Goal: Task Accomplishment & Management: Use online tool/utility

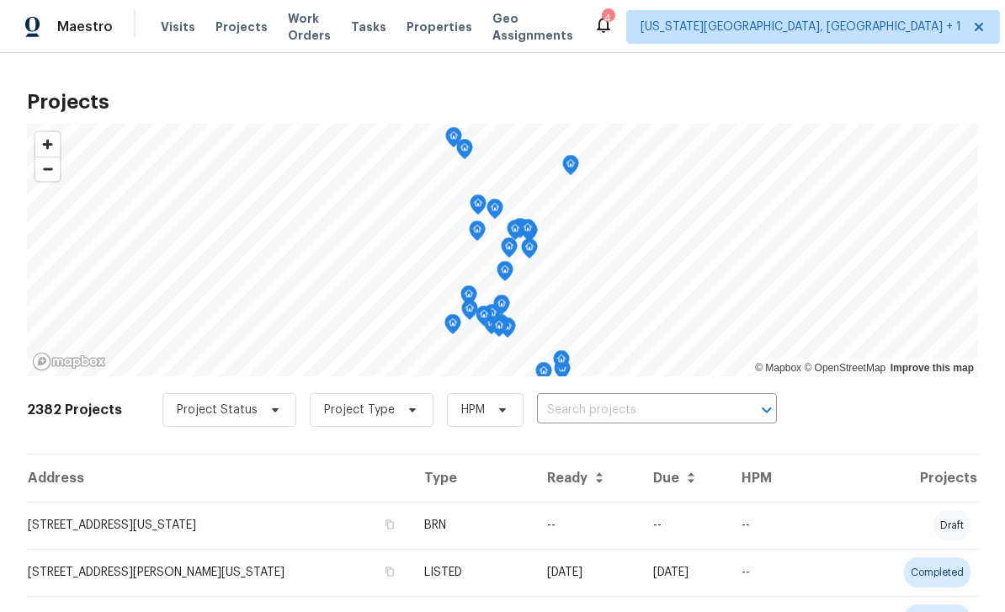
click at [687, 402] on input "text" at bounding box center [633, 410] width 193 height 26
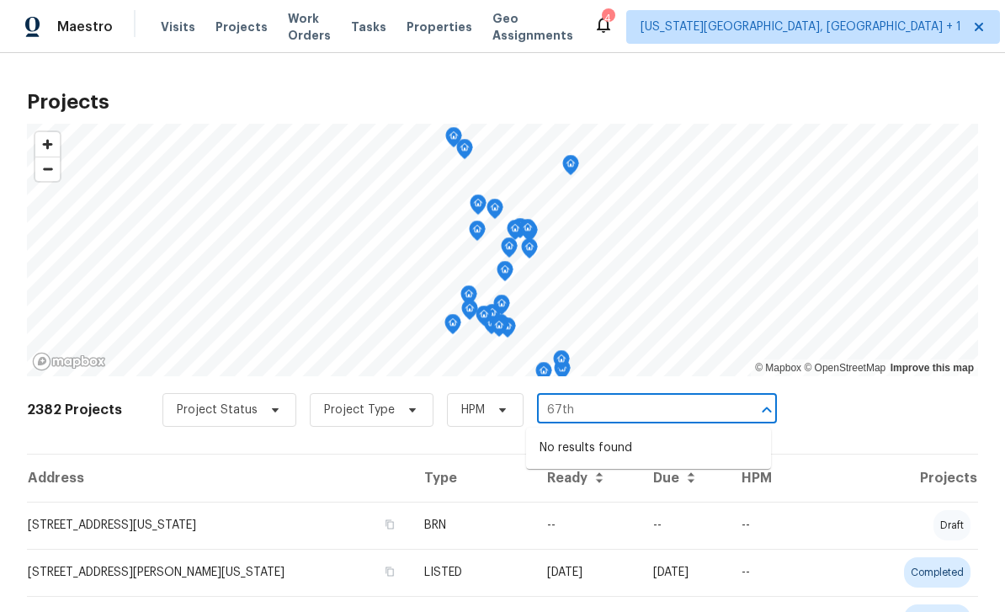
scroll to position [2, 0]
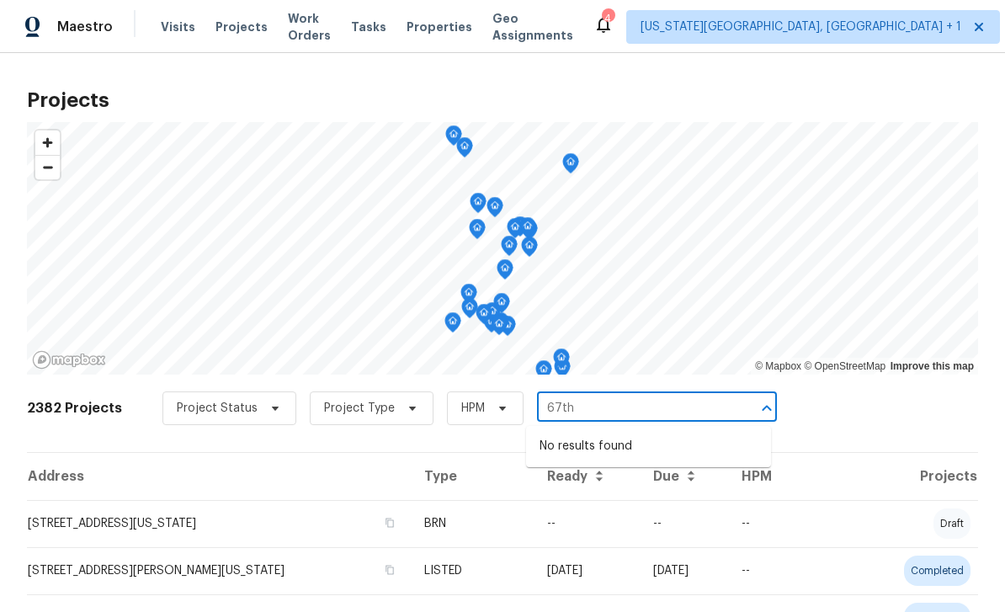
click at [696, 404] on input "67th" at bounding box center [633, 409] width 193 height 26
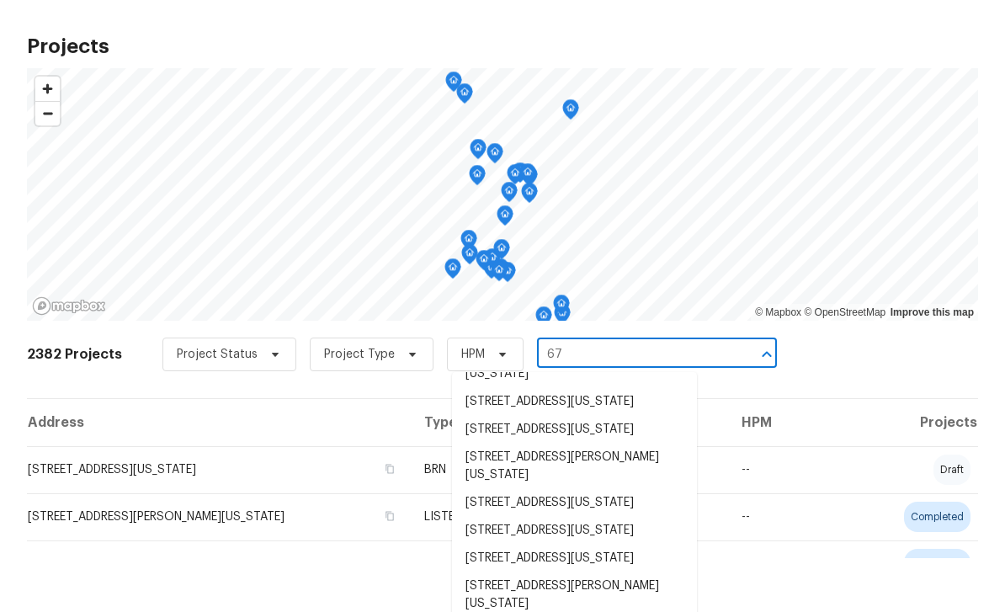
scroll to position [0, 0]
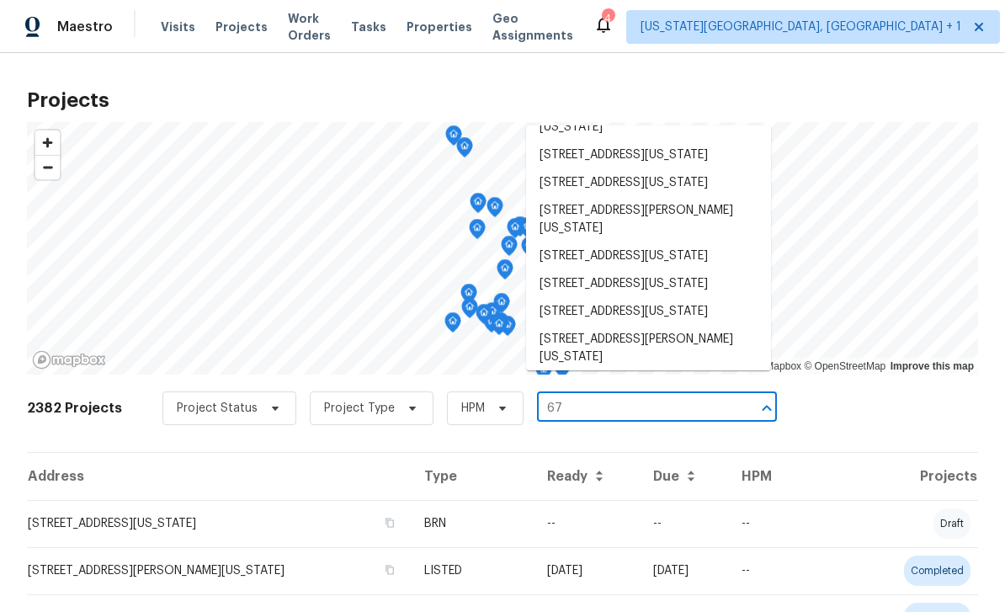
type input "67"
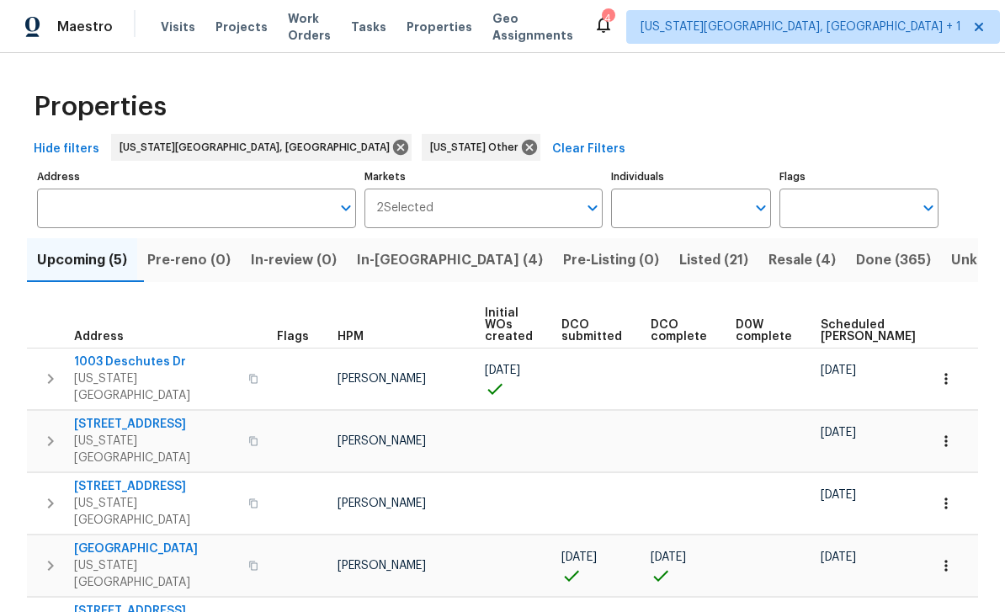
click at [248, 32] on span "Projects" at bounding box center [242, 27] width 52 height 17
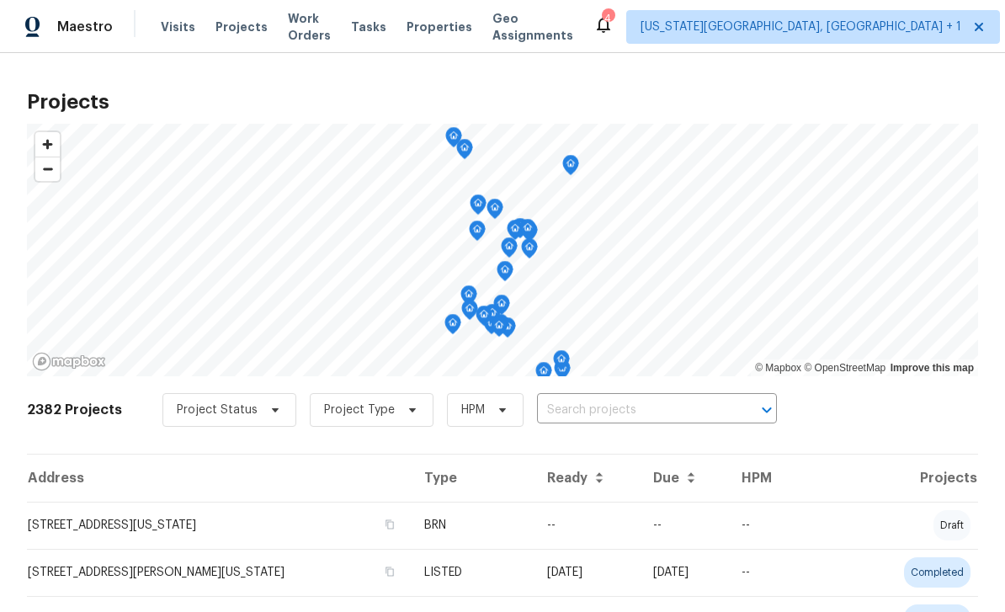
click at [306, 32] on span "Work Orders" at bounding box center [309, 27] width 43 height 34
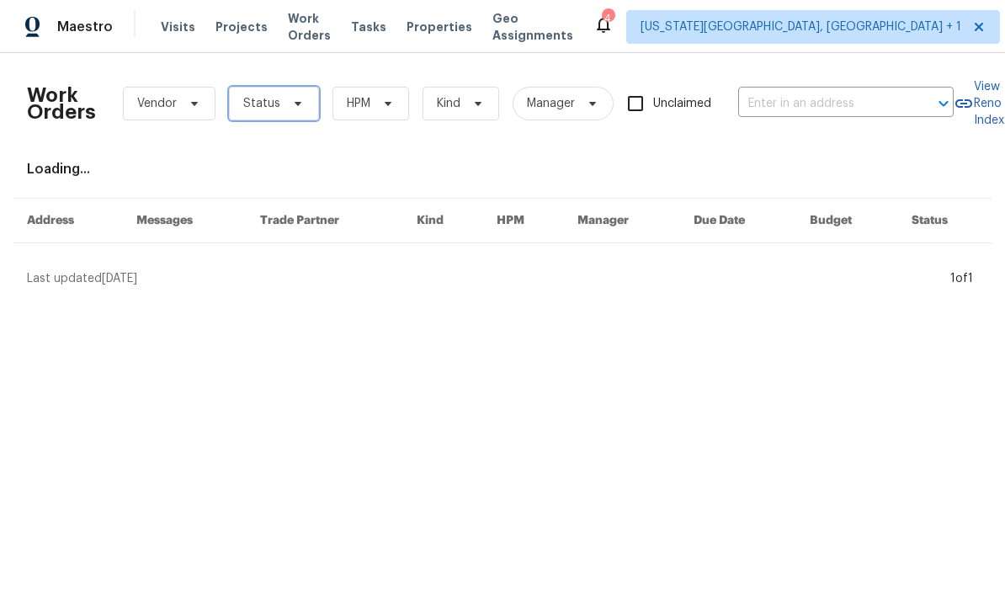
click at [308, 118] on span "Status" at bounding box center [274, 104] width 90 height 34
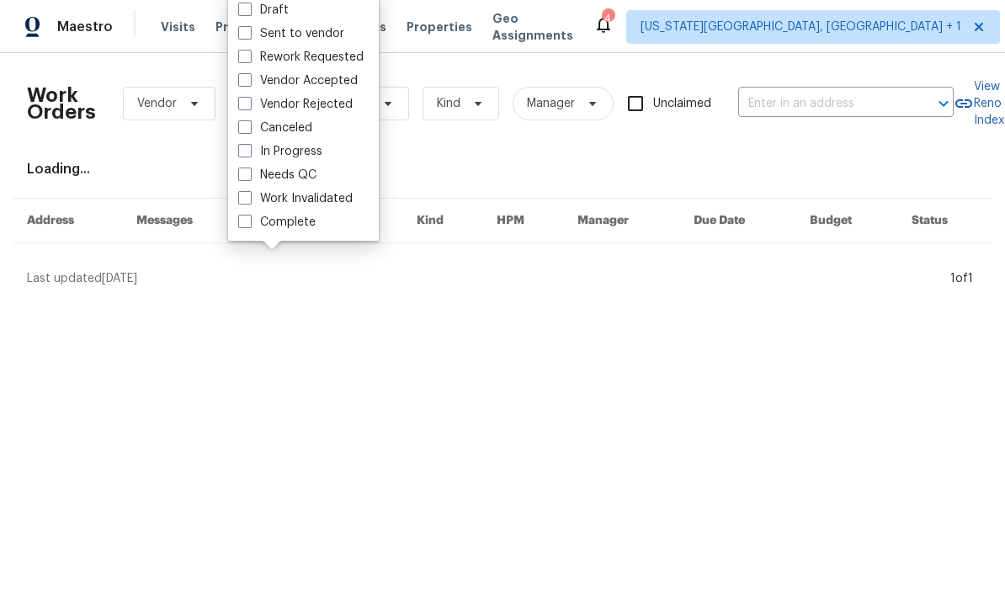
click at [244, 181] on label "Needs QC" at bounding box center [277, 175] width 78 height 17
click at [244, 178] on input "Needs QC" at bounding box center [243, 172] width 11 height 11
checkbox input "true"
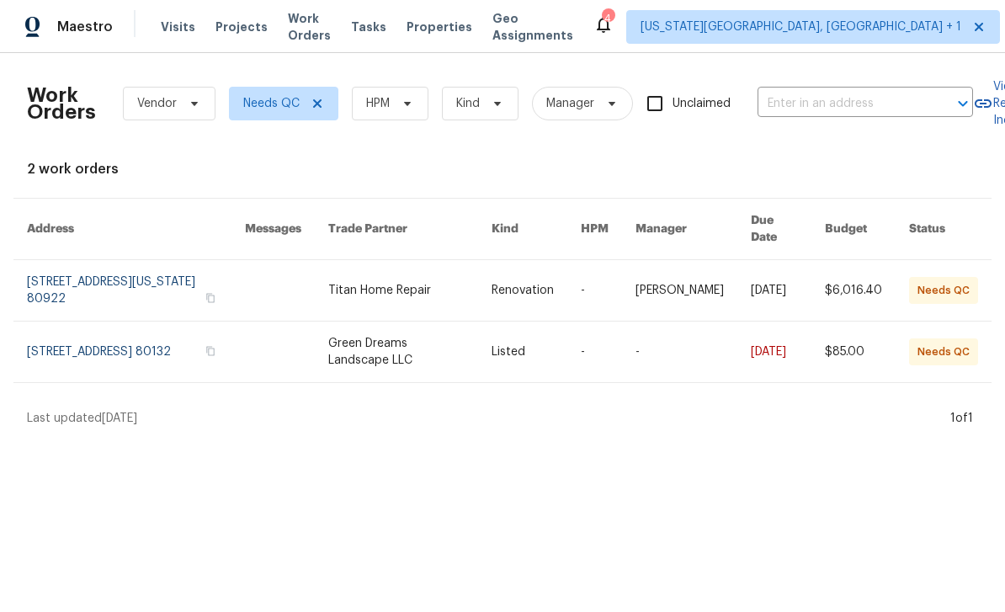
click at [413, 331] on link at bounding box center [409, 352] width 163 height 61
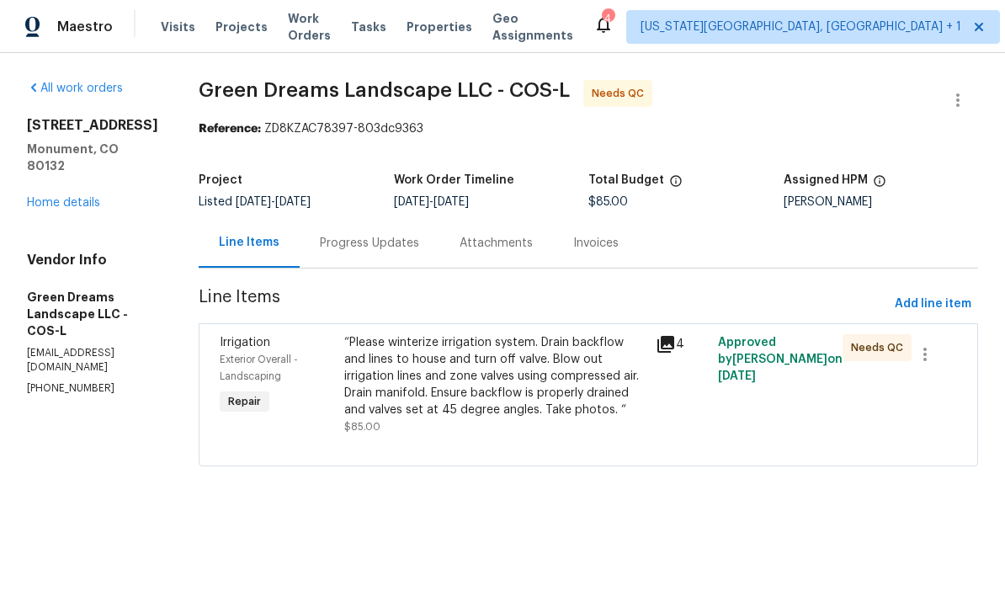
click at [535, 380] on div "“Please winterize irrigation system. Drain backflow and lines to house and turn…" at bounding box center [494, 376] width 301 height 84
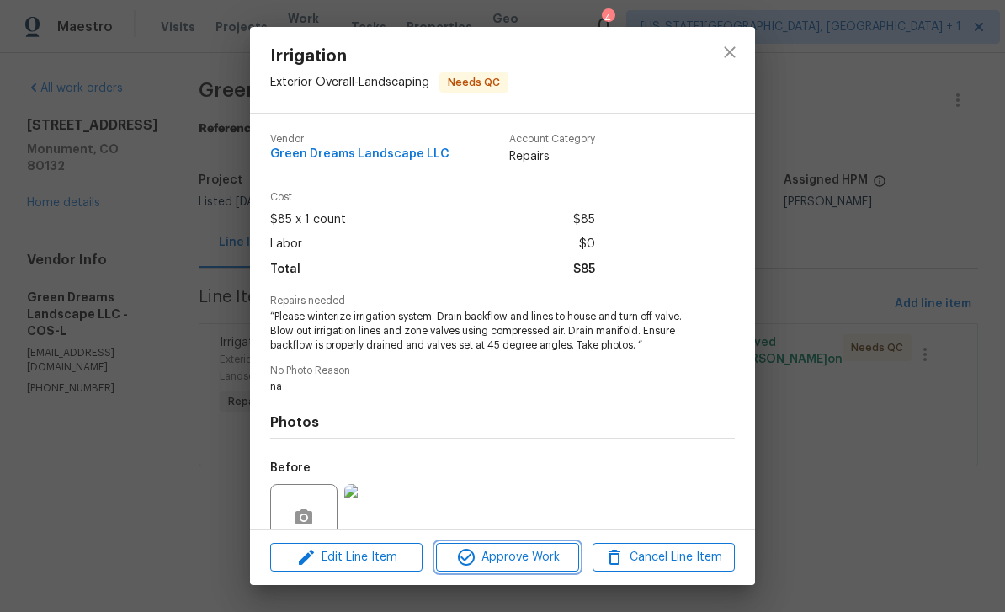
click at [539, 562] on span "Approve Work" at bounding box center [507, 557] width 132 height 21
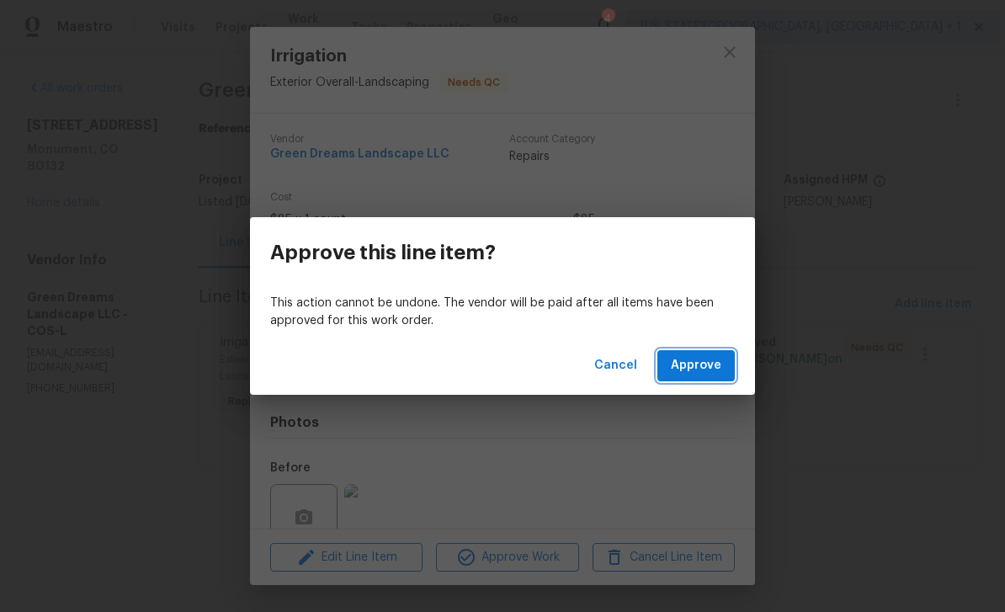
click at [712, 367] on span "Approve" at bounding box center [696, 365] width 51 height 21
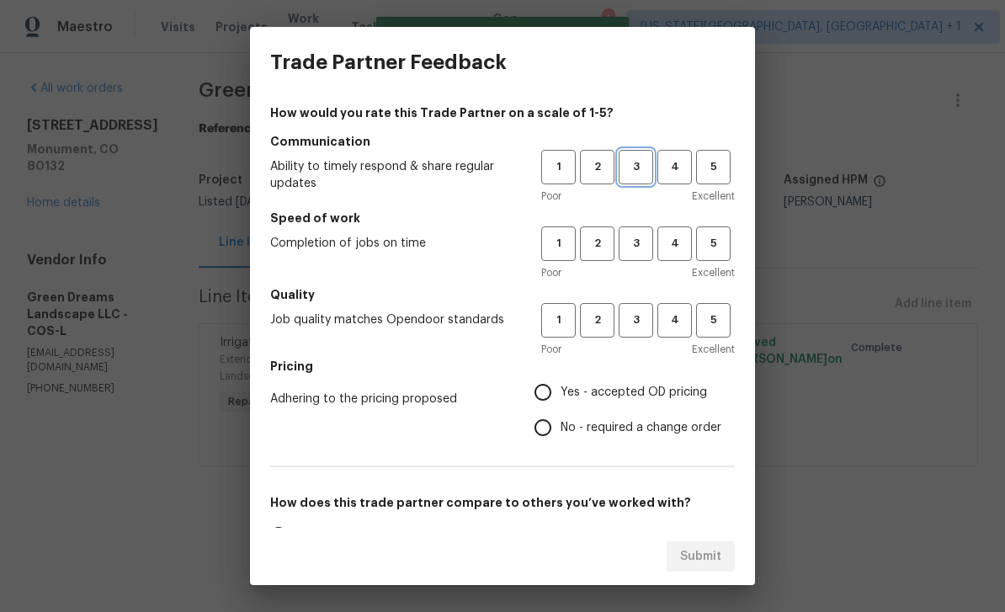
click at [640, 169] on span "3" at bounding box center [636, 166] width 31 height 19
click at [640, 253] on span "3" at bounding box center [636, 243] width 31 height 19
click at [633, 324] on span "3" at bounding box center [636, 320] width 31 height 19
click at [539, 401] on input "Yes - accepted OD pricing" at bounding box center [542, 392] width 35 height 35
radio input "true"
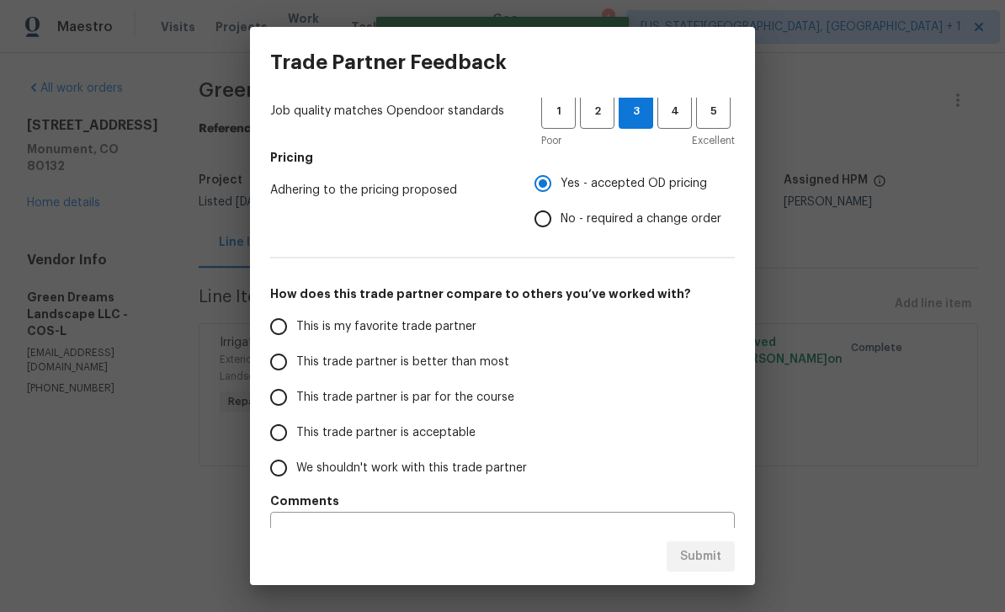
scroll to position [210, 0]
click at [278, 400] on input "This trade partner is par for the course" at bounding box center [278, 396] width 35 height 35
click at [710, 542] on button "Submit" at bounding box center [701, 556] width 68 height 31
radio input "true"
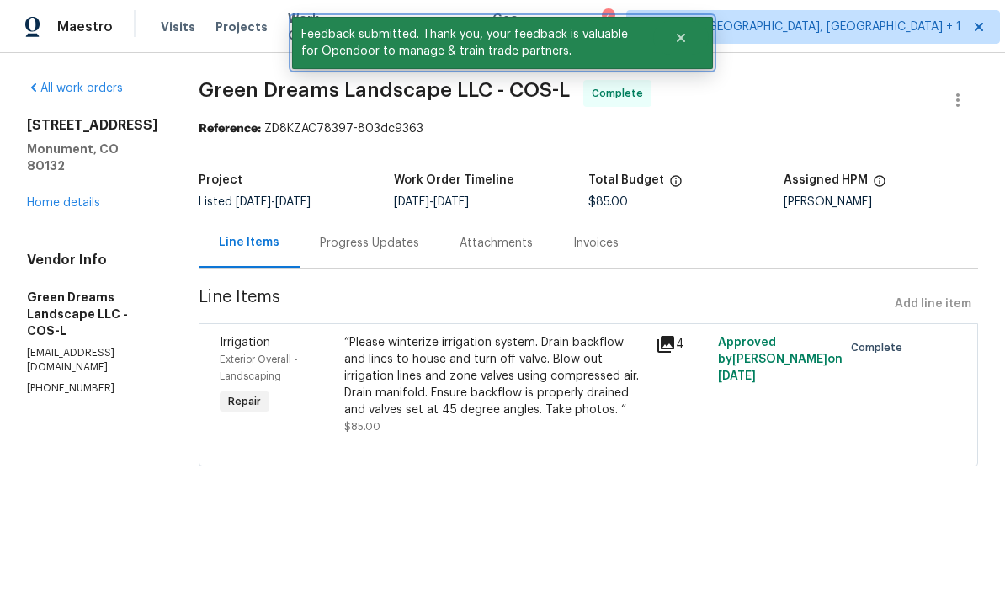
click at [671, 35] on button "Close" at bounding box center [681, 38] width 56 height 34
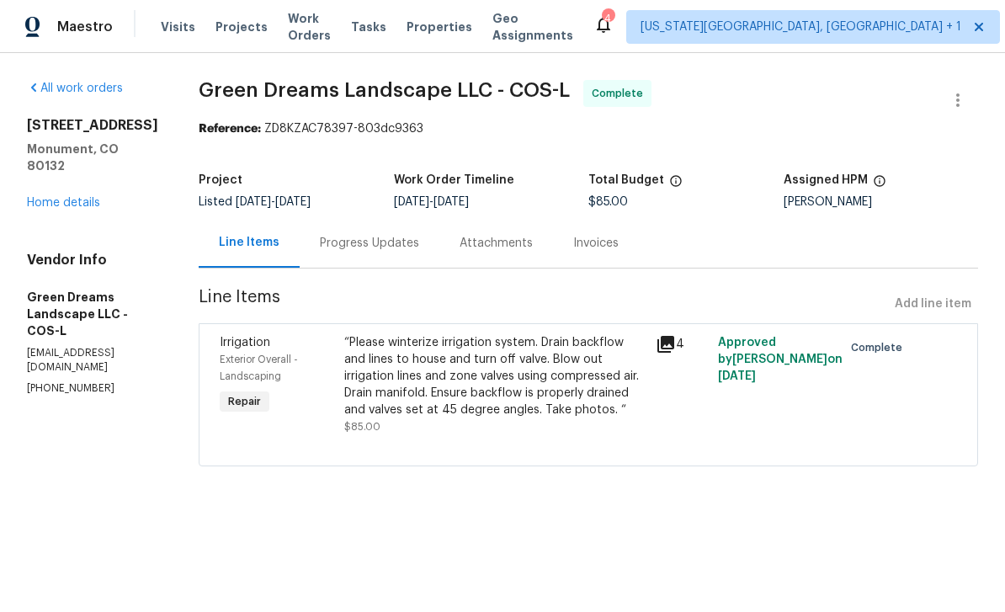
click at [381, 27] on span "Tasks" at bounding box center [368, 27] width 35 height 12
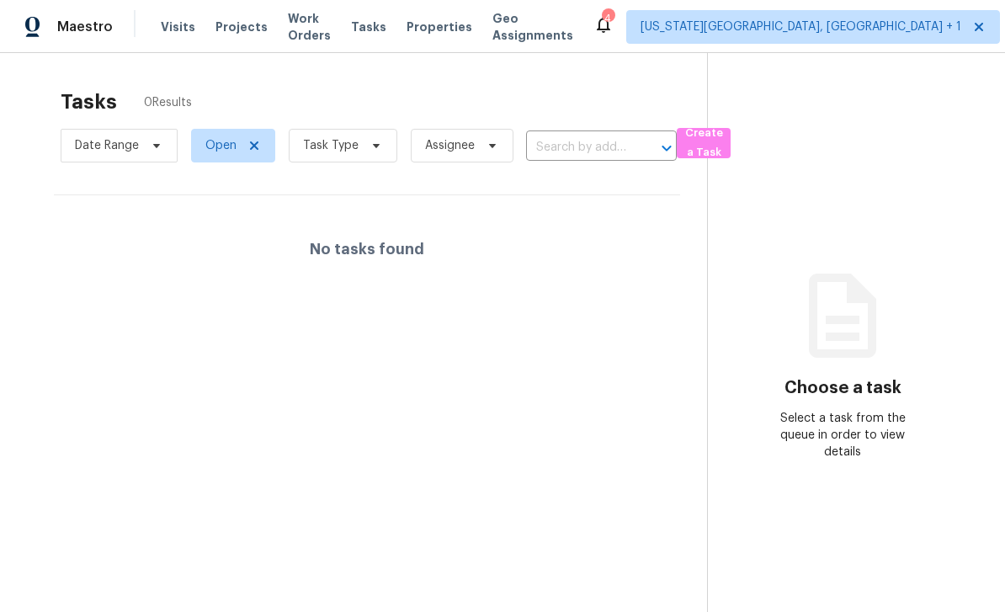
click at [449, 29] on span "Properties" at bounding box center [440, 27] width 66 height 17
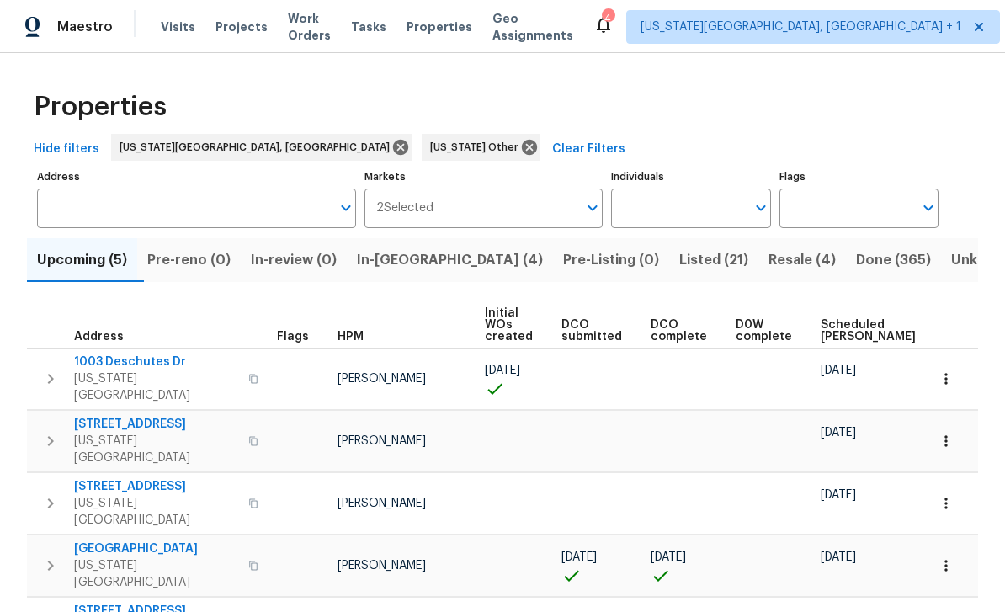
click at [324, 31] on span "Work Orders" at bounding box center [309, 27] width 43 height 34
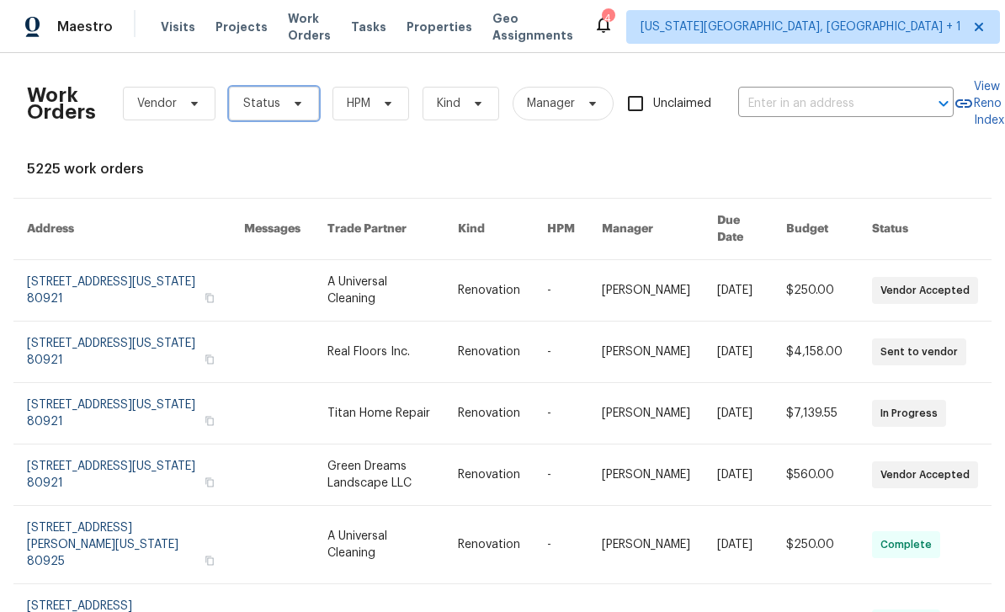
click at [299, 109] on icon at bounding box center [297, 103] width 13 height 13
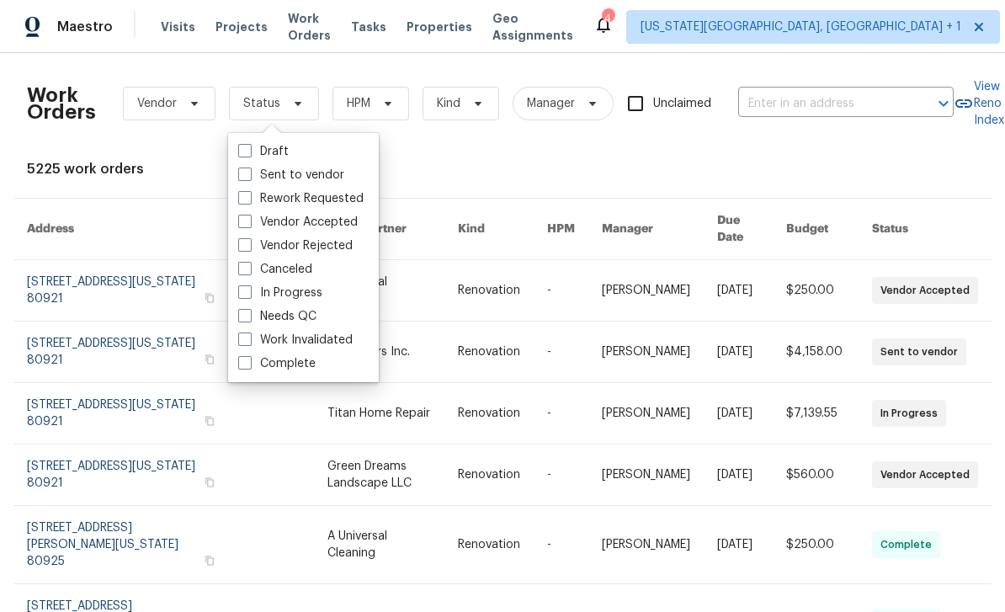
click at [241, 27] on span "Projects" at bounding box center [242, 27] width 52 height 17
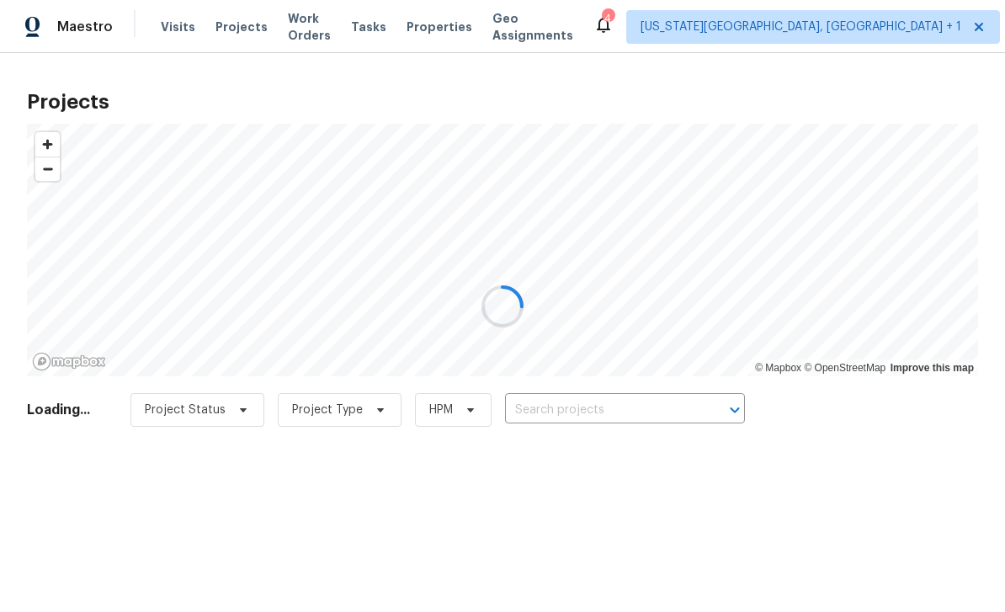
click at [649, 416] on div at bounding box center [502, 306] width 1005 height 612
click at [653, 409] on div at bounding box center [502, 306] width 1005 height 612
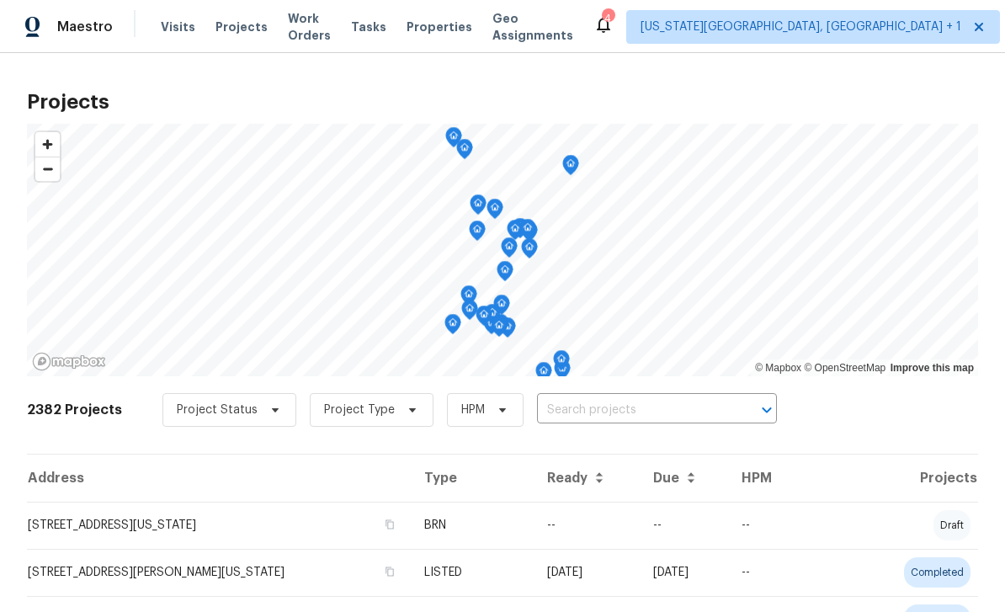
click at [663, 404] on input "text" at bounding box center [633, 410] width 193 height 26
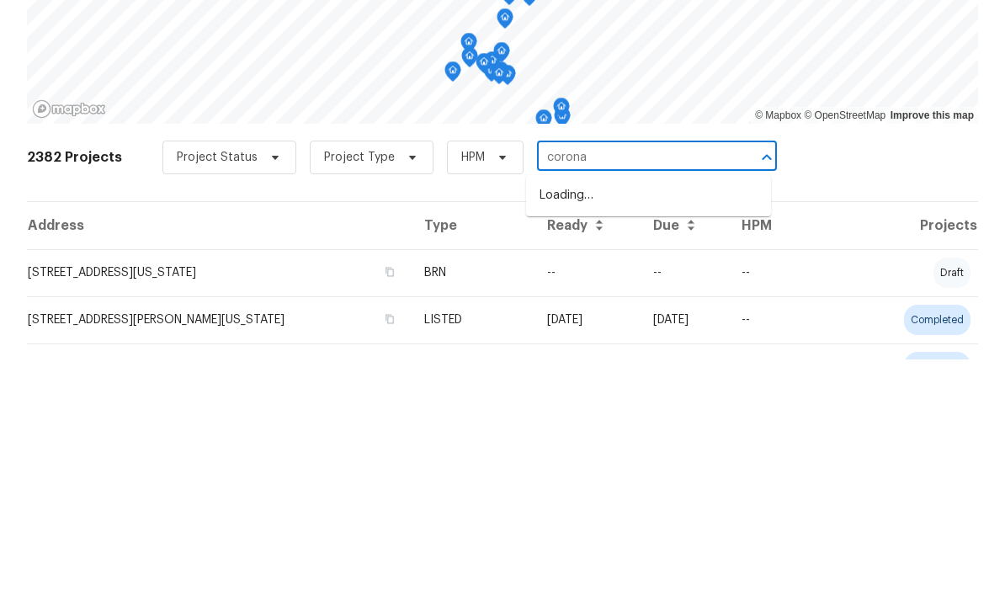
type input "corona"
click at [630, 434] on li "[STREET_ADDRESS][US_STATE]" at bounding box center [648, 448] width 245 height 28
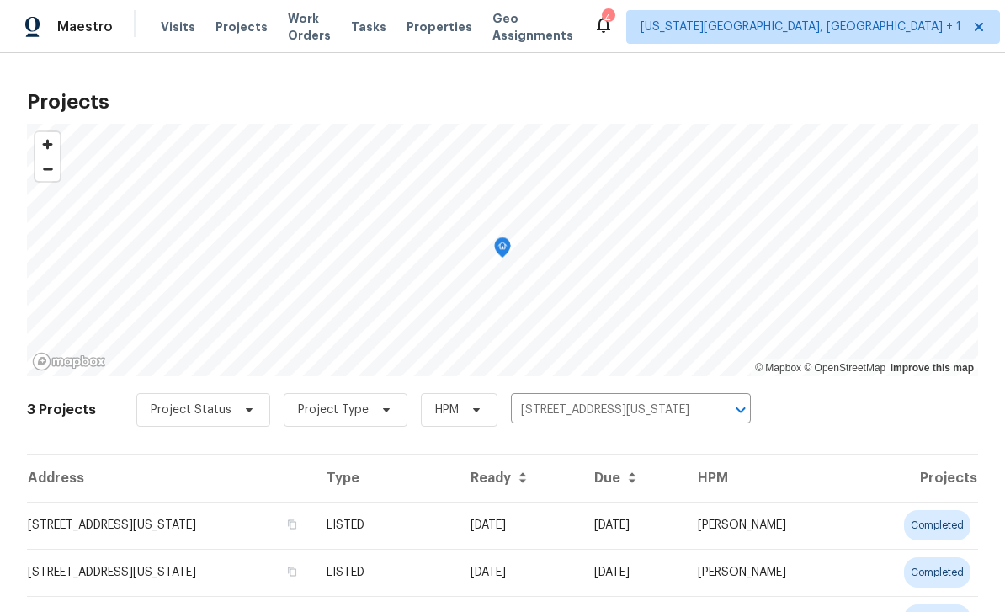
click at [102, 513] on td "[STREET_ADDRESS][US_STATE]" at bounding box center [170, 525] width 286 height 47
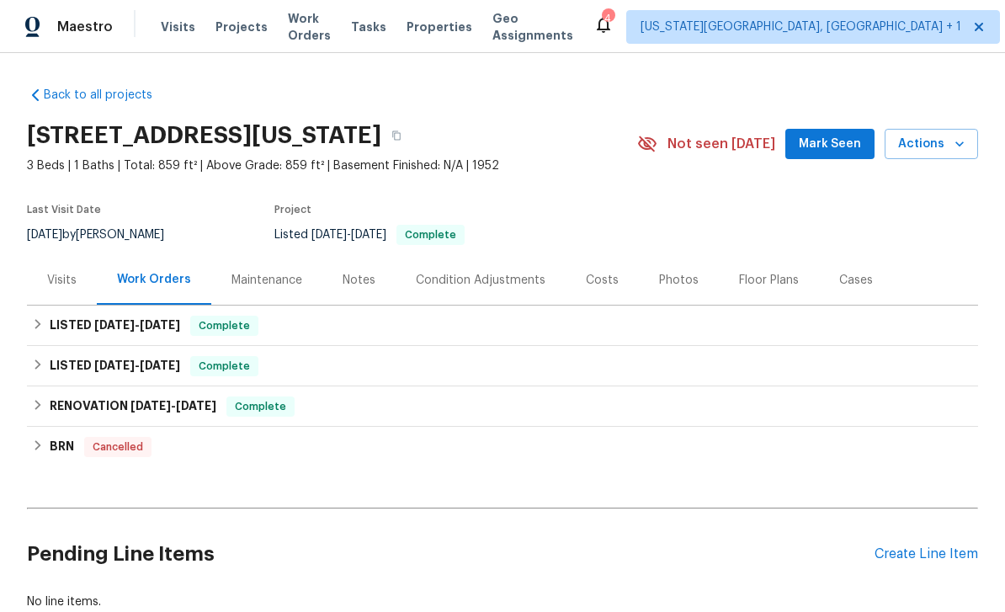
click at [930, 550] on div "Create Line Item" at bounding box center [927, 554] width 104 height 16
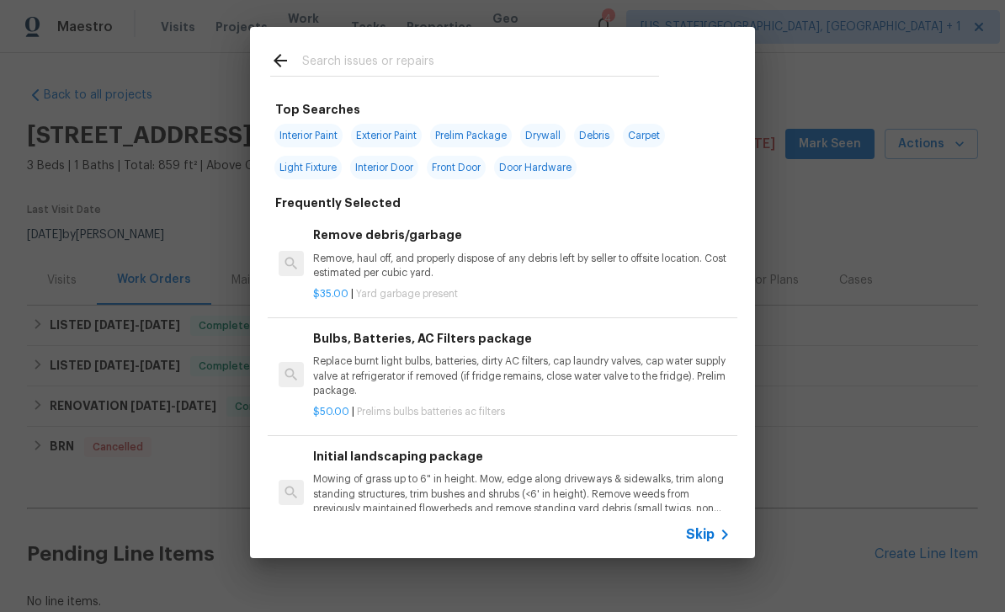
click at [413, 45] on div at bounding box center [464, 60] width 429 height 67
click at [472, 55] on input "text" at bounding box center [480, 63] width 357 height 25
click at [851, 222] on div "Top Searches Interior Paint Exterior Paint Prelim Package Drywall Debris Carpet…" at bounding box center [502, 292] width 1005 height 585
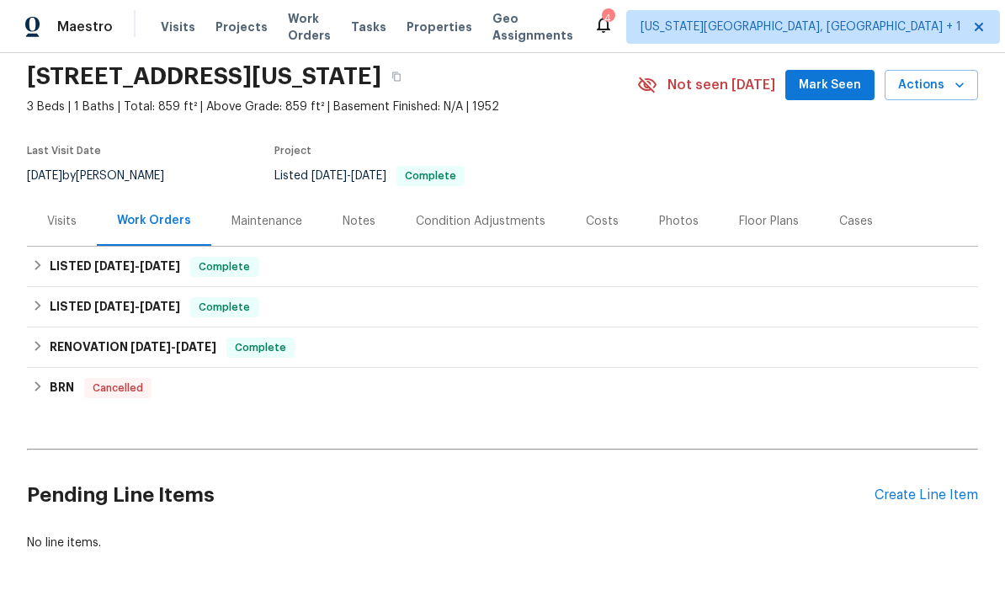
scroll to position [58, 0]
click at [940, 497] on div "Create Line Item" at bounding box center [927, 496] width 104 height 16
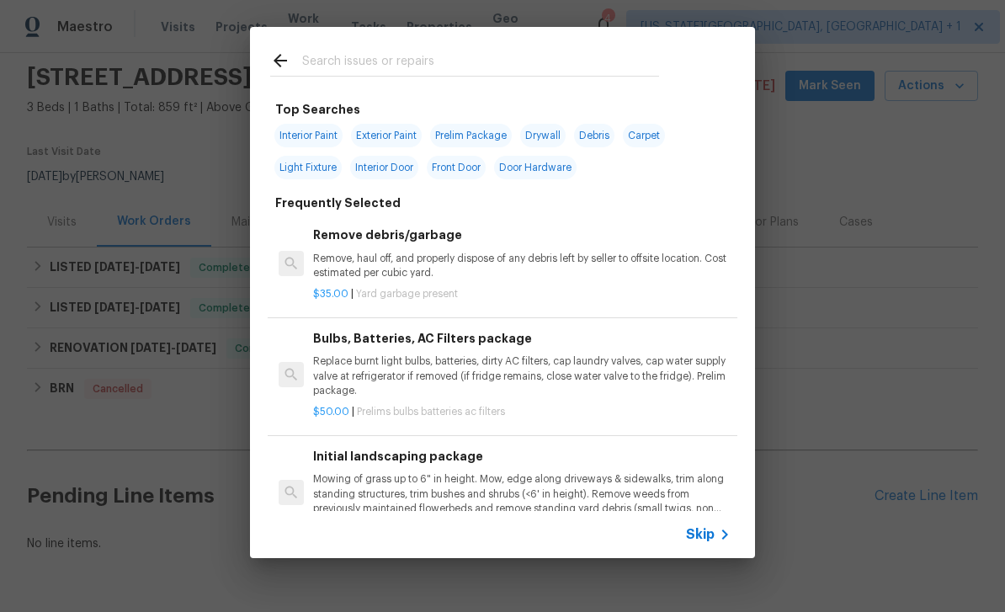
click at [840, 340] on div "Top Searches Interior Paint Exterior Paint Prelim Package Drywall Debris Carpet…" at bounding box center [502, 292] width 1005 height 585
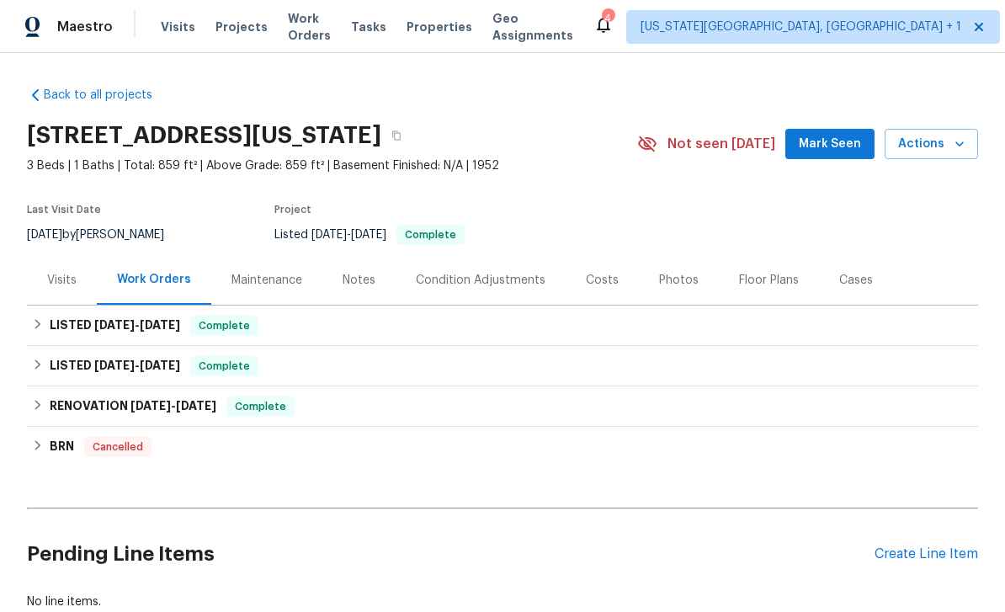
scroll to position [0, 0]
click at [239, 23] on span "Projects" at bounding box center [242, 27] width 52 height 17
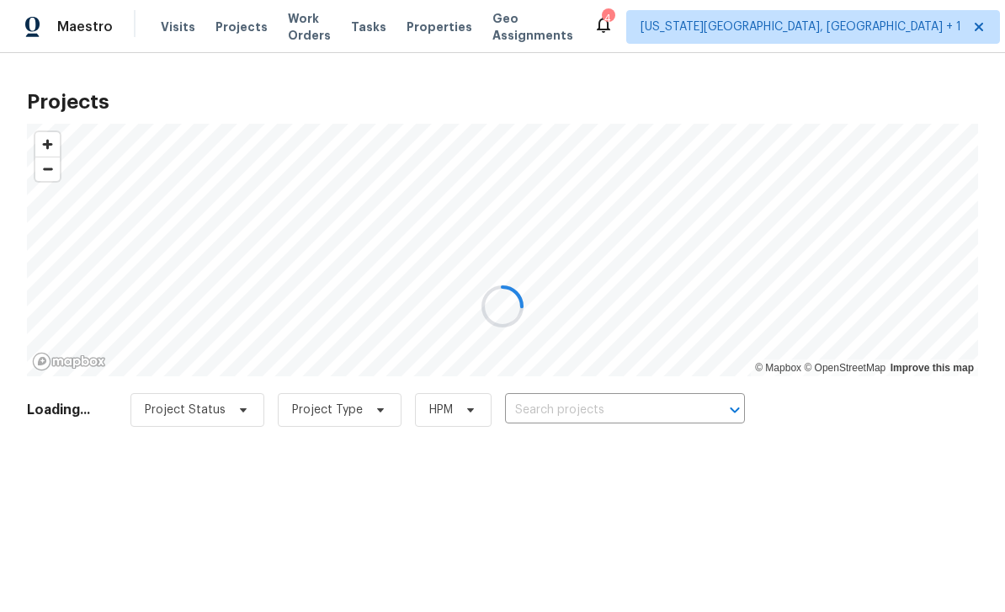
click at [628, 414] on div at bounding box center [502, 306] width 1005 height 612
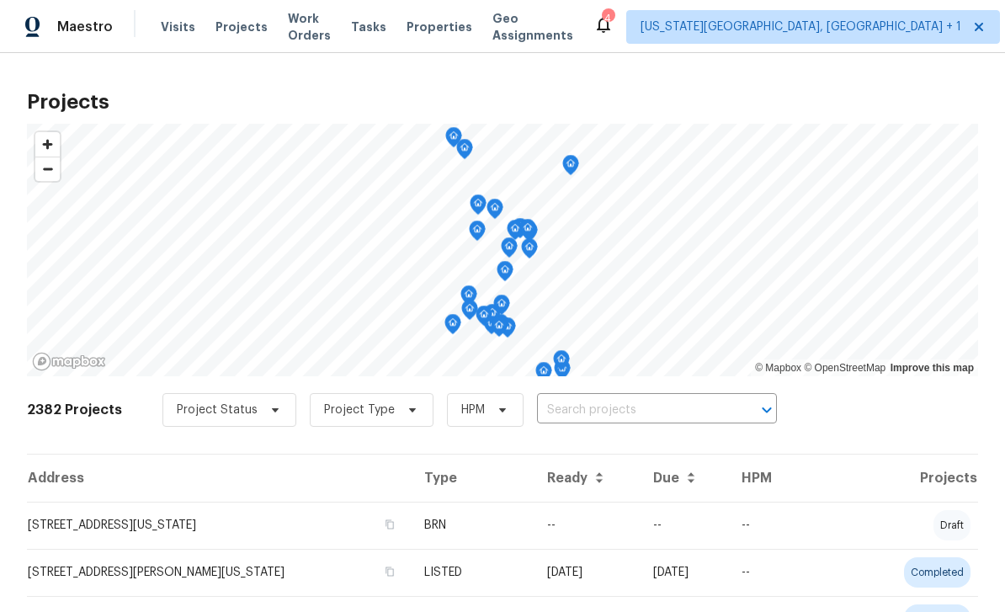
click at [633, 408] on input "text" at bounding box center [633, 410] width 193 height 26
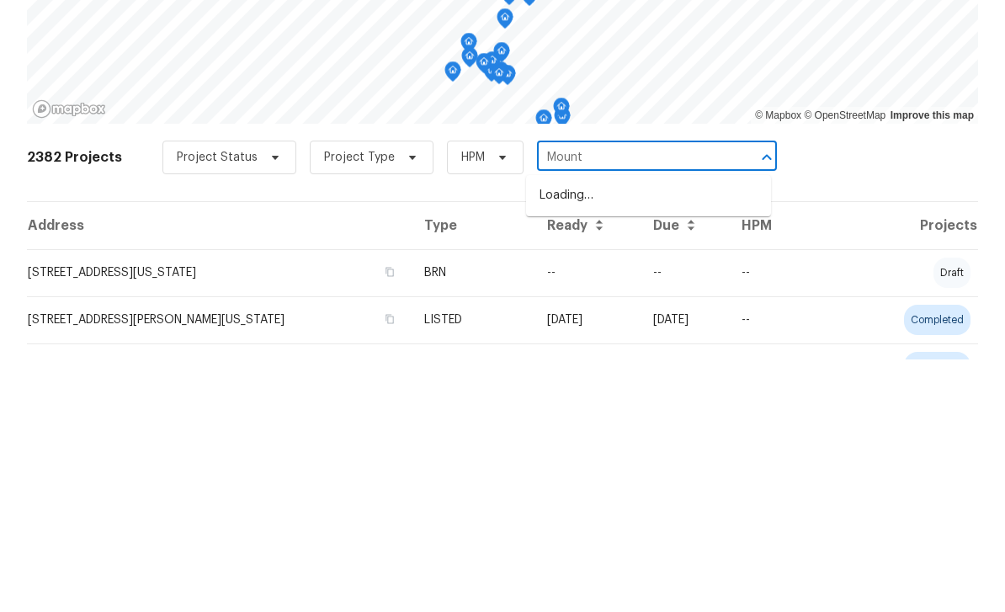
type input "Mount"
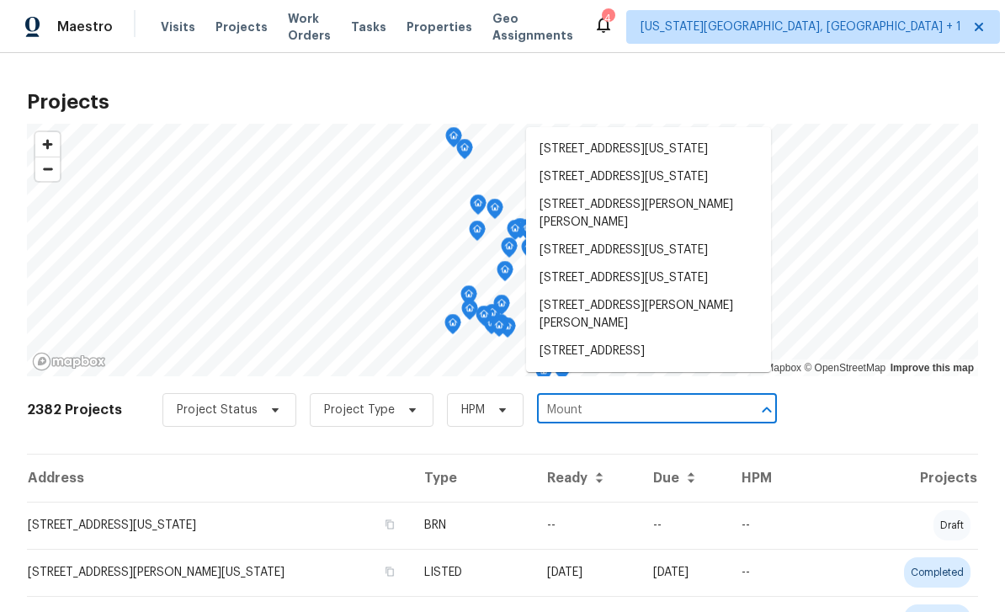
scroll to position [429, 0]
click at [624, 338] on li "[STREET_ADDRESS]" at bounding box center [648, 352] width 245 height 28
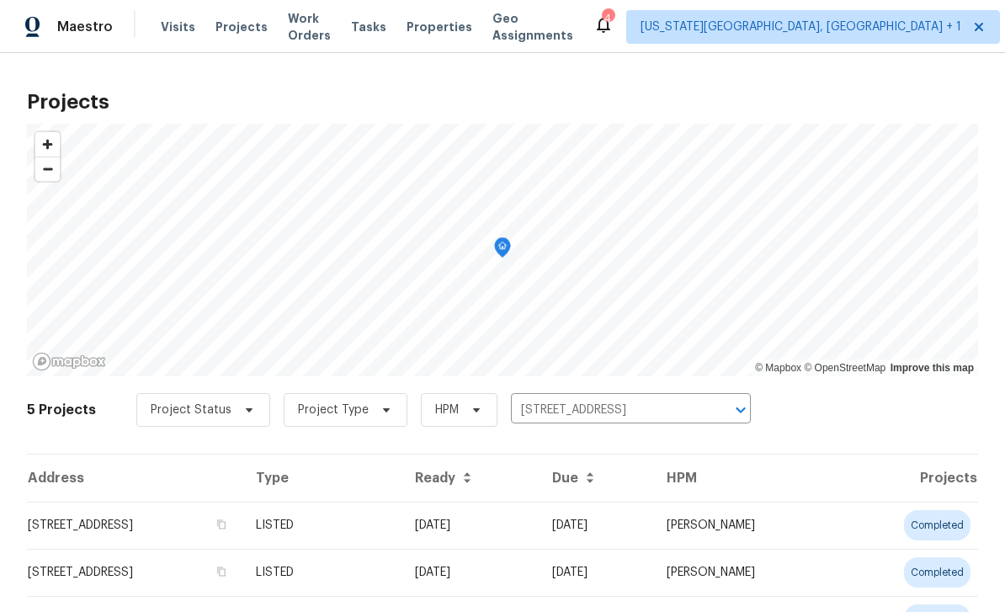
click at [242, 518] on td "[STREET_ADDRESS]" at bounding box center [135, 525] width 216 height 47
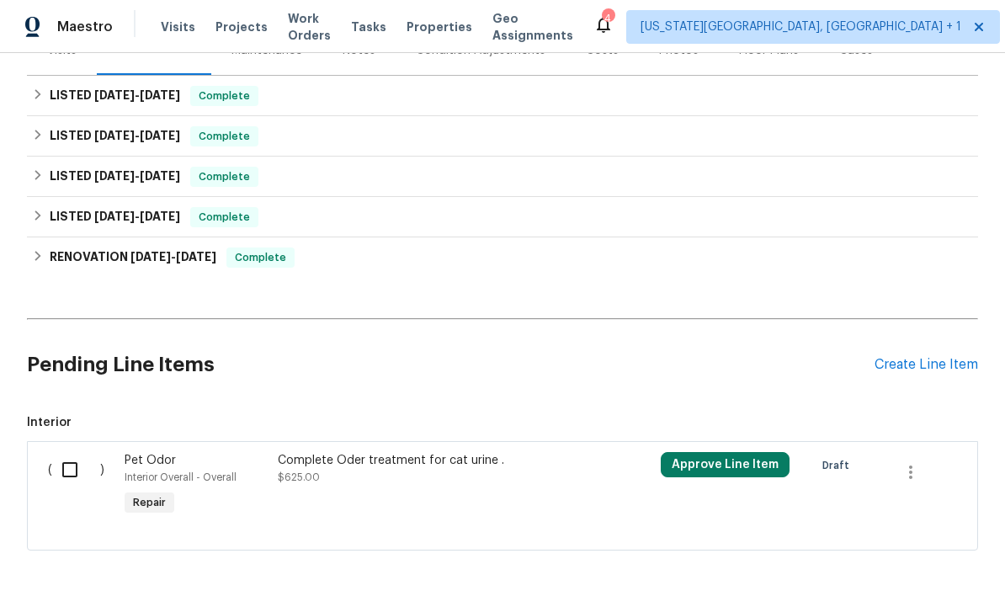
scroll to position [229, 0]
click at [75, 464] on input "checkbox" at bounding box center [76, 470] width 48 height 35
checkbox input "true"
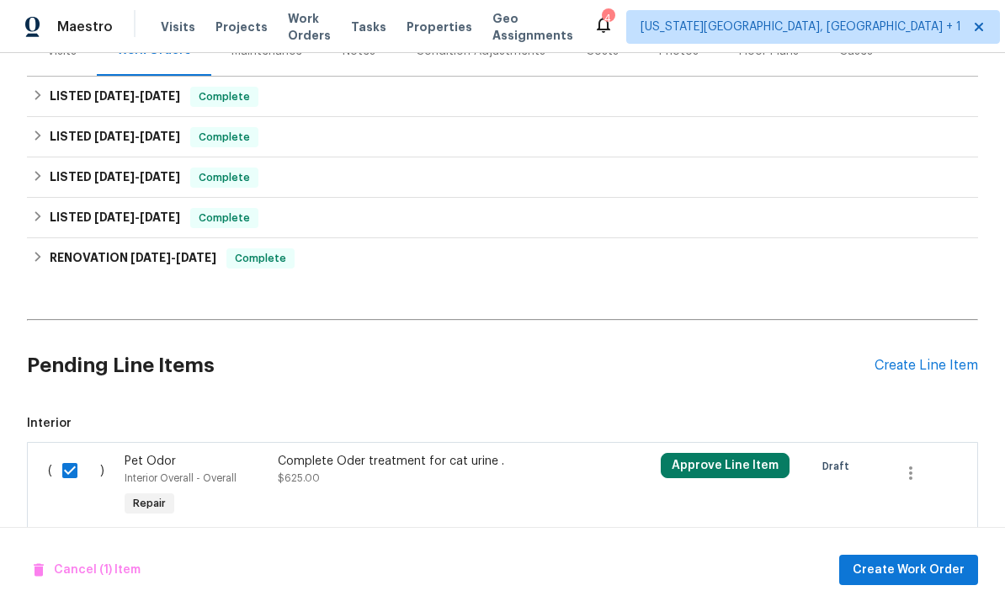
click at [542, 479] on div "Complete Oder treatment for cat urine . $625.00" at bounding box center [426, 470] width 296 height 34
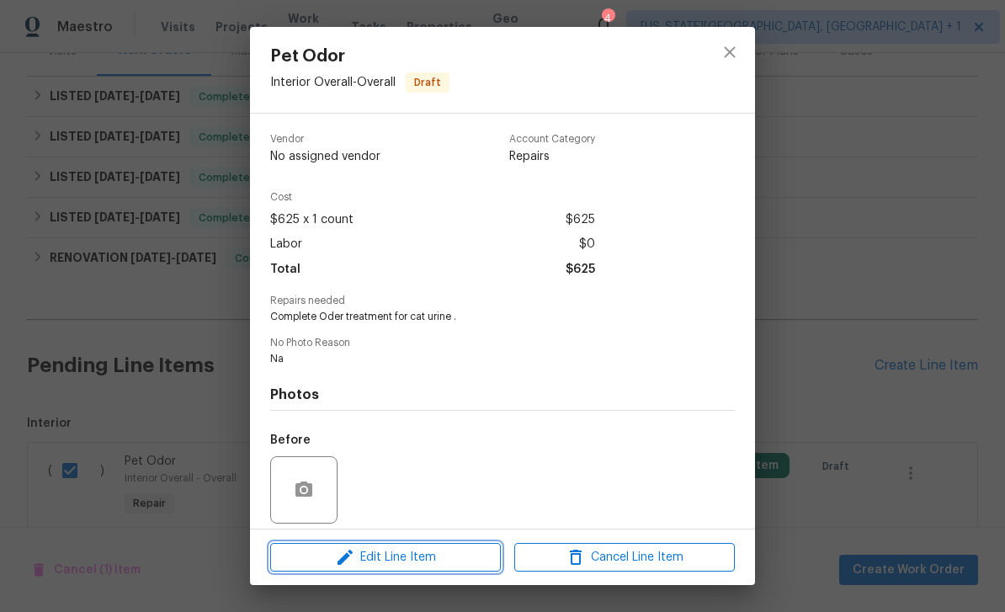
click at [454, 561] on span "Edit Line Item" at bounding box center [385, 557] width 221 height 21
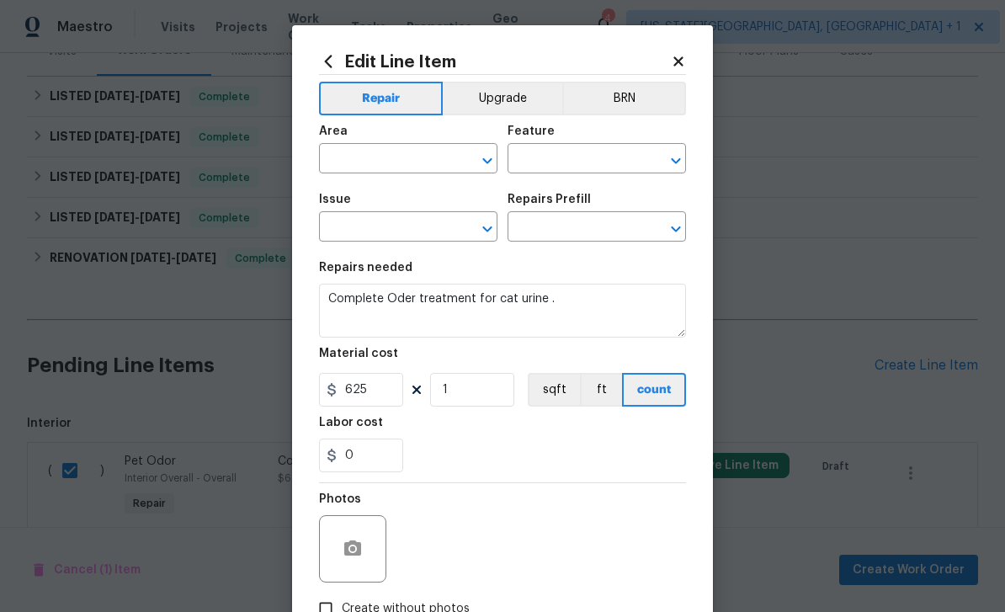
type input "Interior Overall"
type input "Overall"
type input "Pet Odor"
type input "Pet odor treatment $625.00"
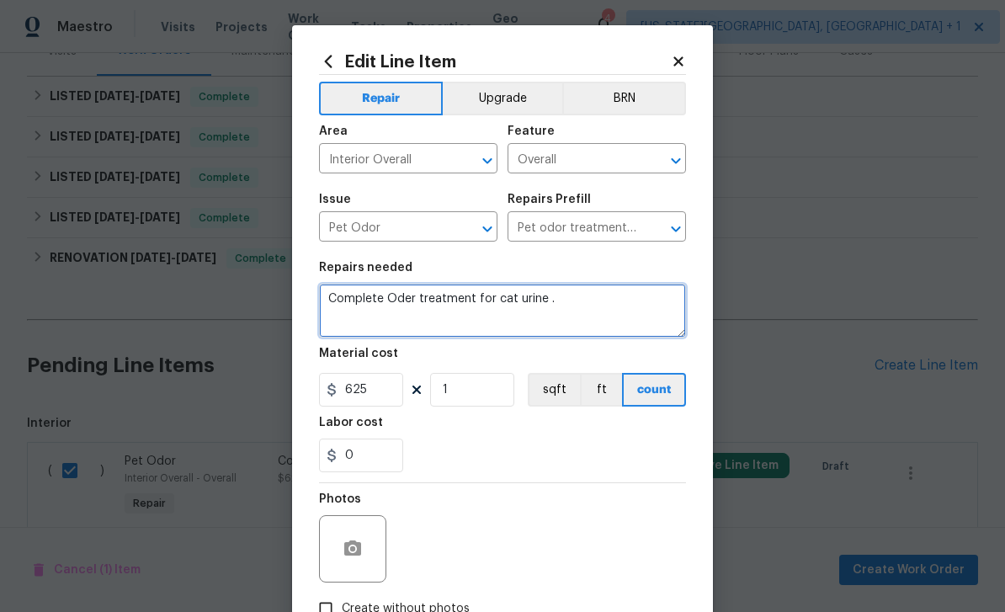
click at [612, 301] on textarea "Complete Oder treatment for cat urine ." at bounding box center [502, 311] width 367 height 54
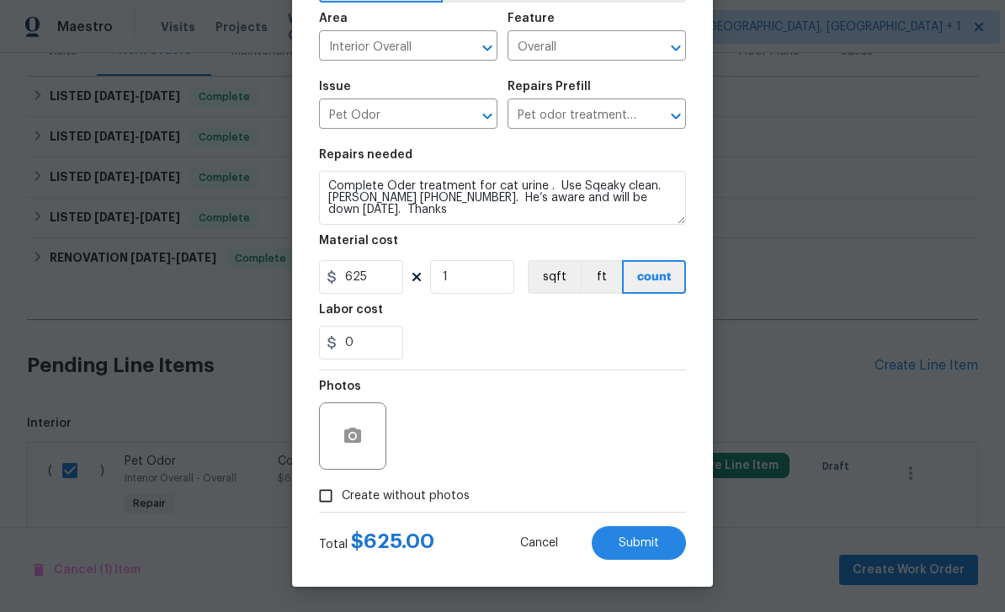
scroll to position [116, 0]
type textarea "Complete Oder treatment for cat urine . Use Sqeaky clean. Darrel 1720 951 0722.…"
click at [649, 547] on span "Submit" at bounding box center [639, 543] width 40 height 13
checkbox input "false"
type textarea "Complete Oder treatment for cat urine . Use Sqeaky clean. Darrel 1720 951 0722.…"
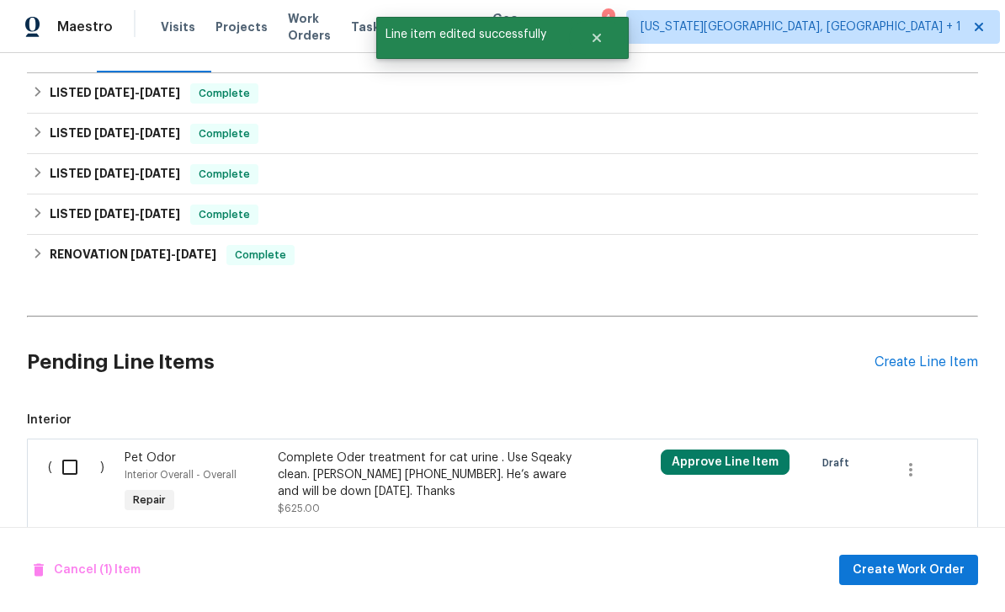
scroll to position [229, 0]
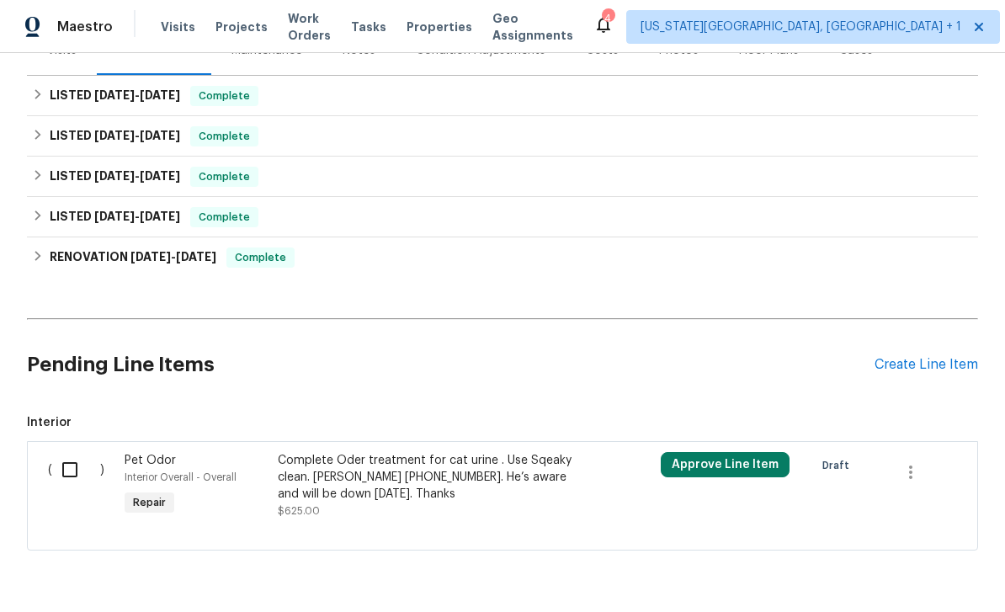
scroll to position [229, 0]
click at [85, 453] on input "checkbox" at bounding box center [76, 470] width 48 height 35
checkbox input "true"
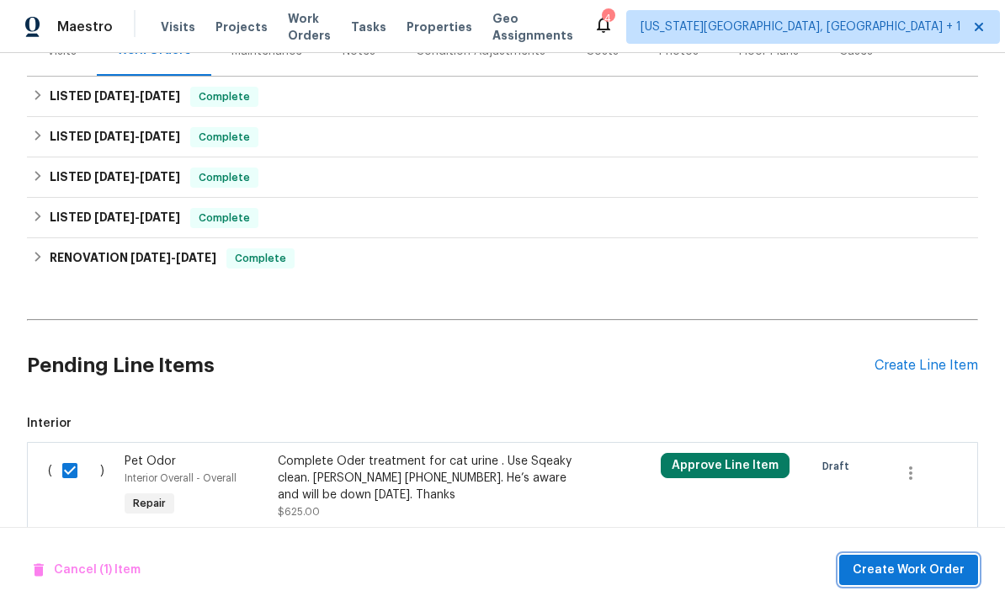
click at [920, 559] on button "Create Work Order" at bounding box center [908, 570] width 139 height 31
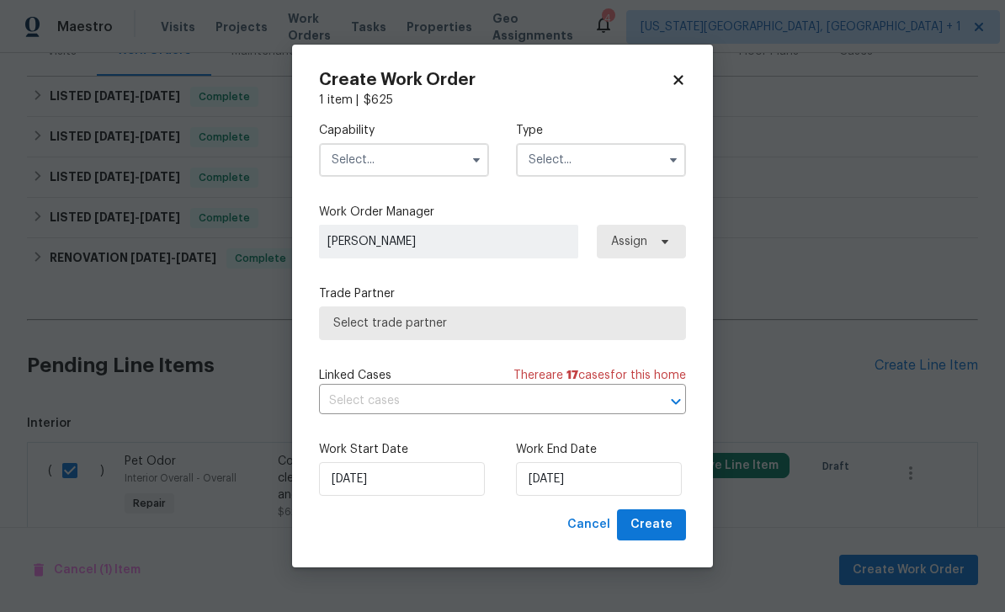
click at [418, 162] on input "text" at bounding box center [404, 160] width 170 height 34
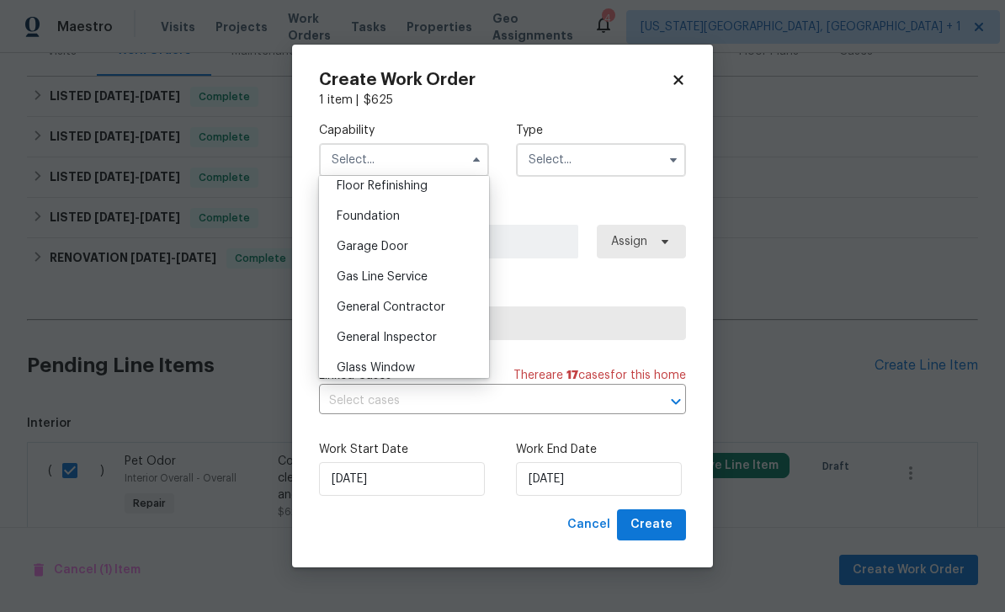
scroll to position [760, 0]
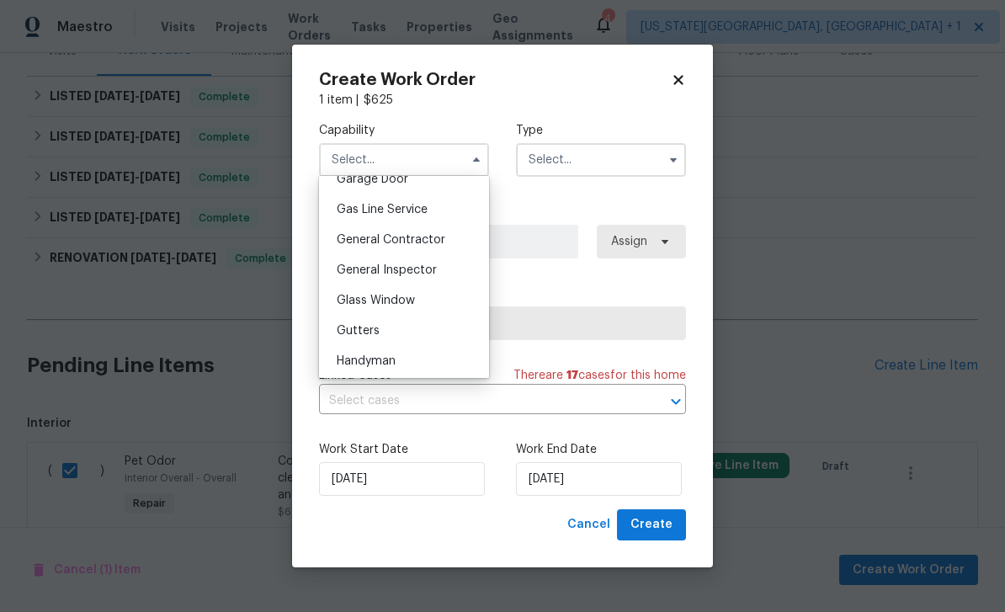
click at [412, 239] on span "General Contractor" at bounding box center [391, 240] width 109 height 12
type input "General Contractor"
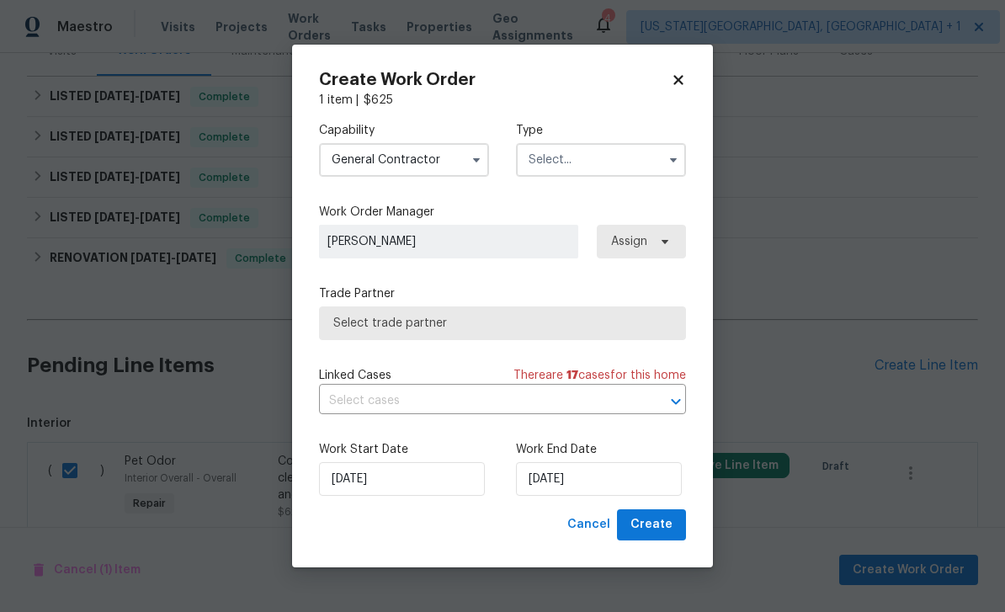
click at [583, 167] on input "text" at bounding box center [601, 160] width 170 height 34
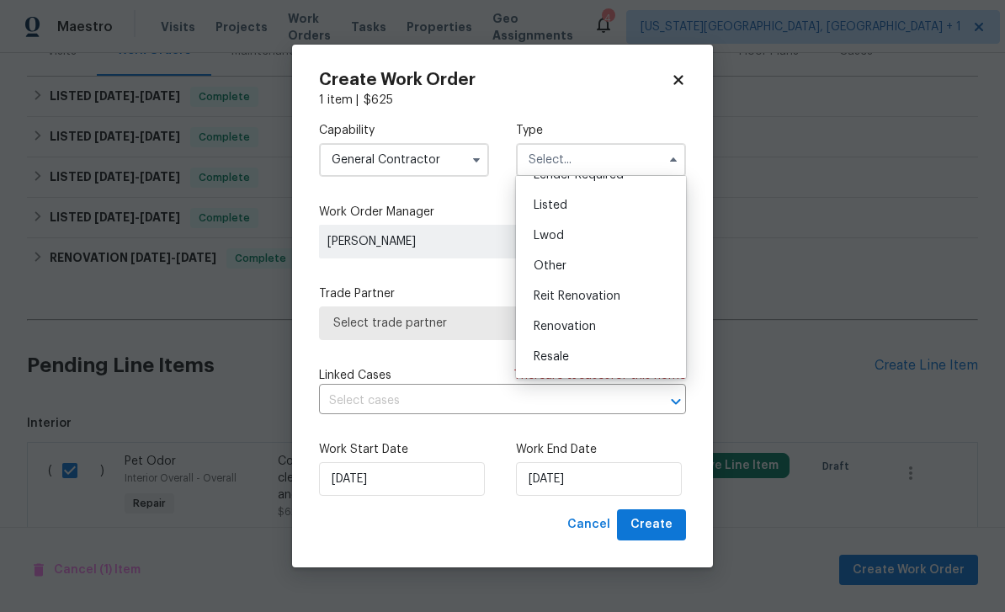
scroll to position [142, 0]
click at [557, 200] on span "Listed" at bounding box center [551, 205] width 34 height 12
type input "Listed"
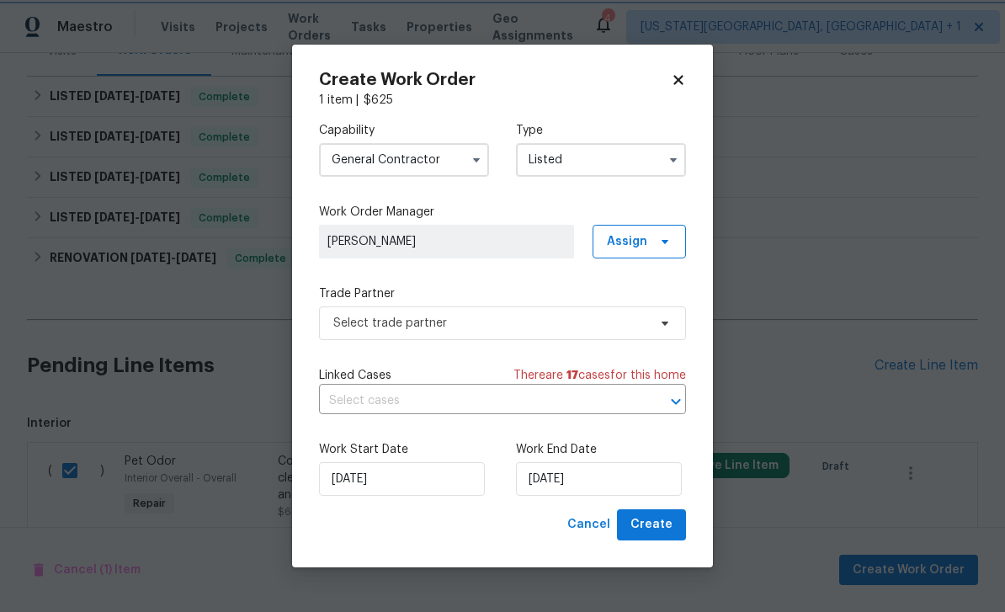
scroll to position [0, 0]
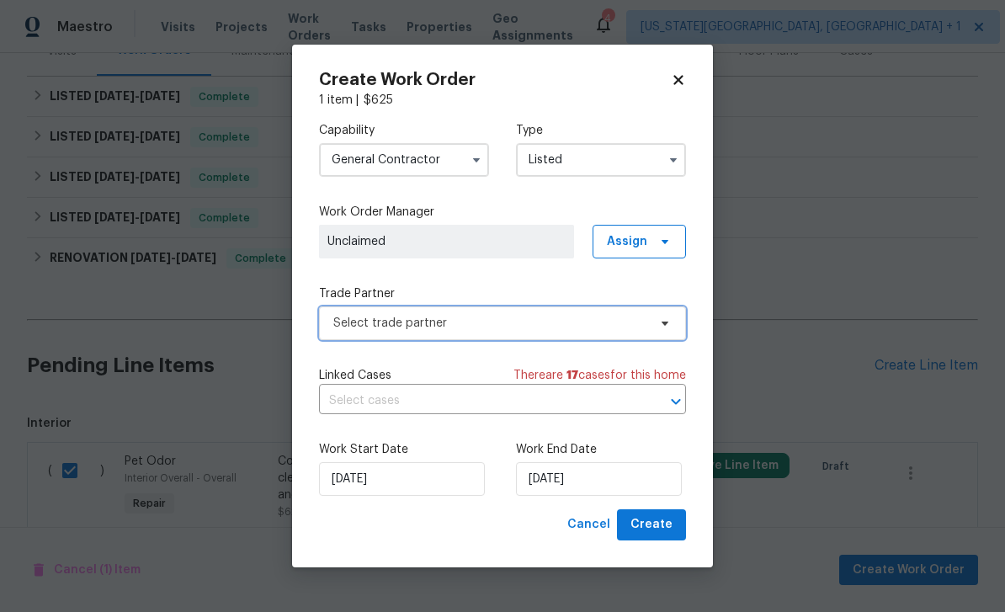
click at [466, 326] on span "Select trade partner" at bounding box center [490, 323] width 314 height 17
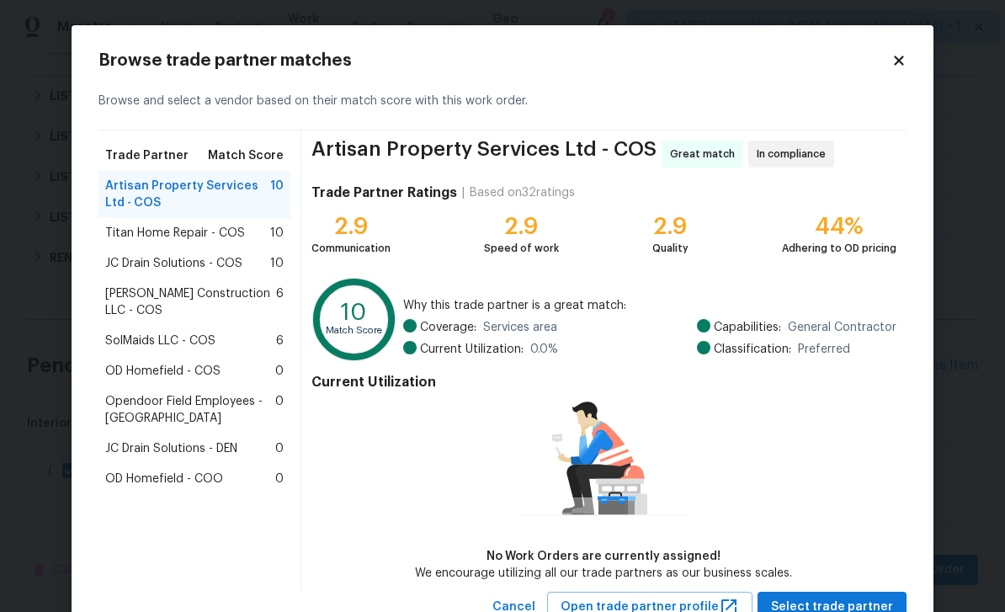
click at [131, 241] on span "Titan Home Repair - COS" at bounding box center [175, 233] width 140 height 17
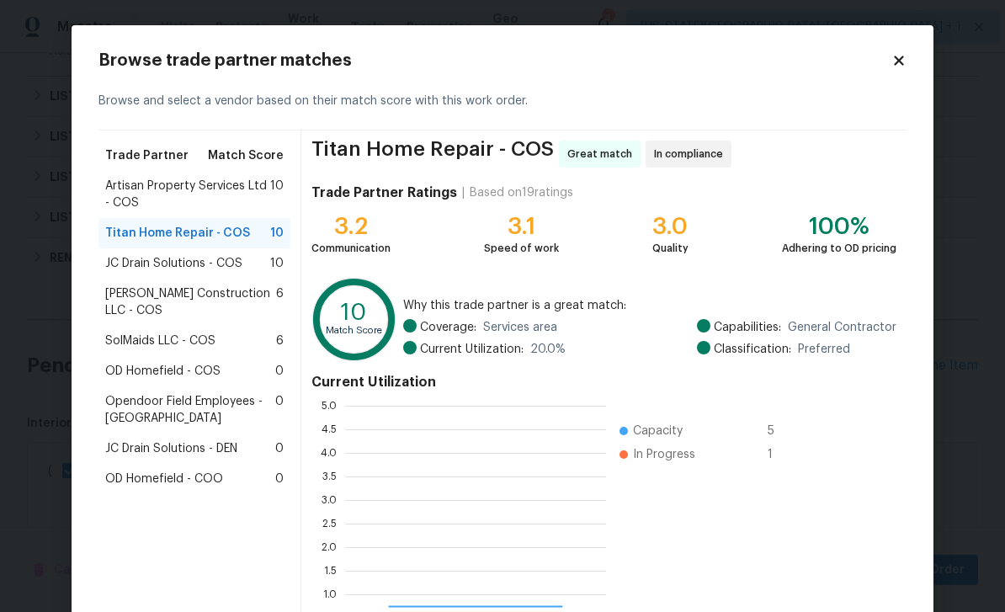
scroll to position [236, 261]
click at [853, 530] on div "Current Utilization 0.0 0.5 1.0 1.5 2.0 2.5 3.0 3.5 4.0 4.5 5.0 Capacity 5 In P…" at bounding box center [604, 508] width 585 height 283
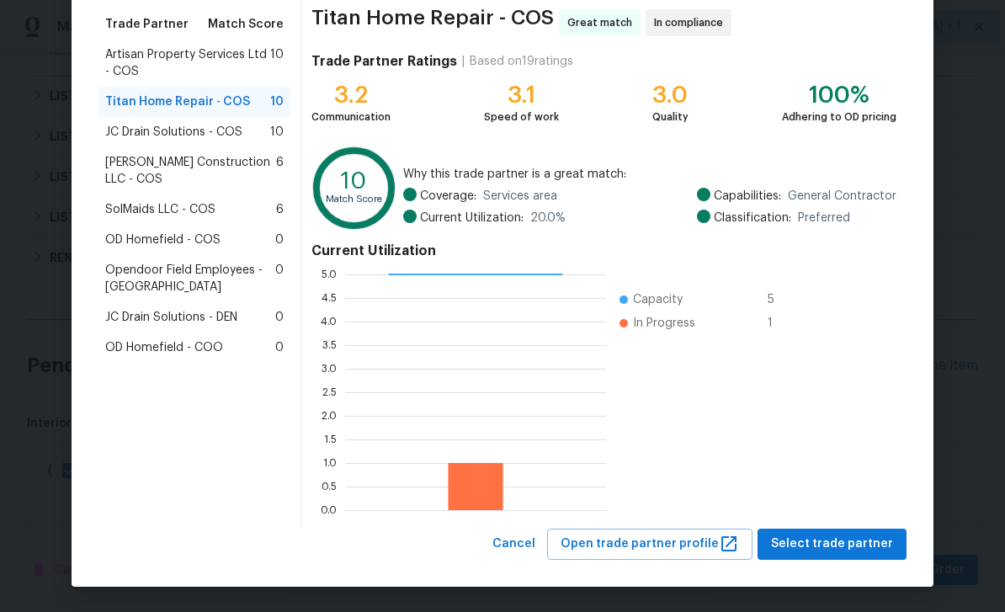
scroll to position [131, 0]
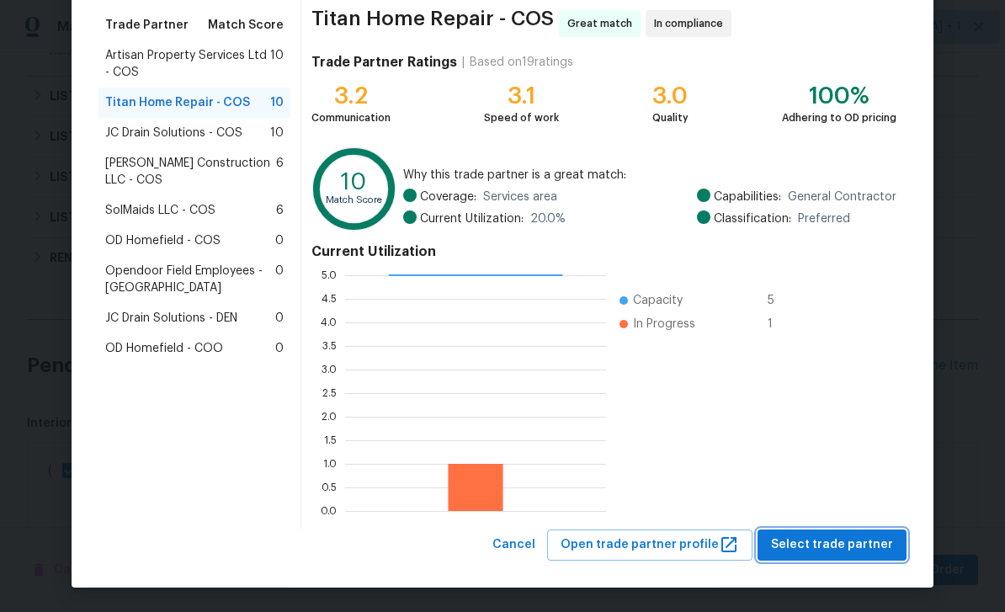
click at [849, 547] on span "Select trade partner" at bounding box center [832, 545] width 122 height 21
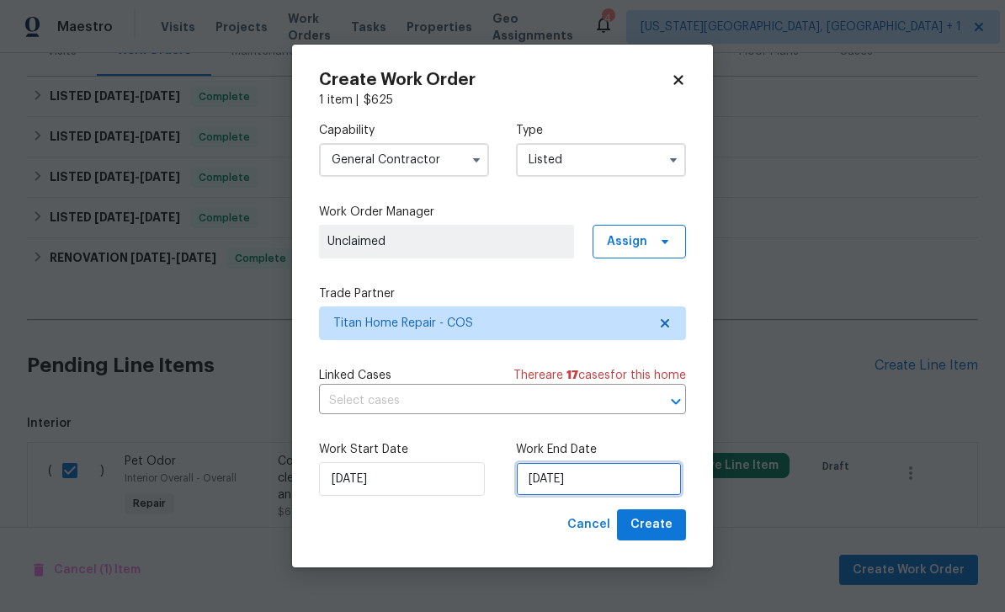
click at [604, 477] on input "[DATE]" at bounding box center [599, 479] width 166 height 34
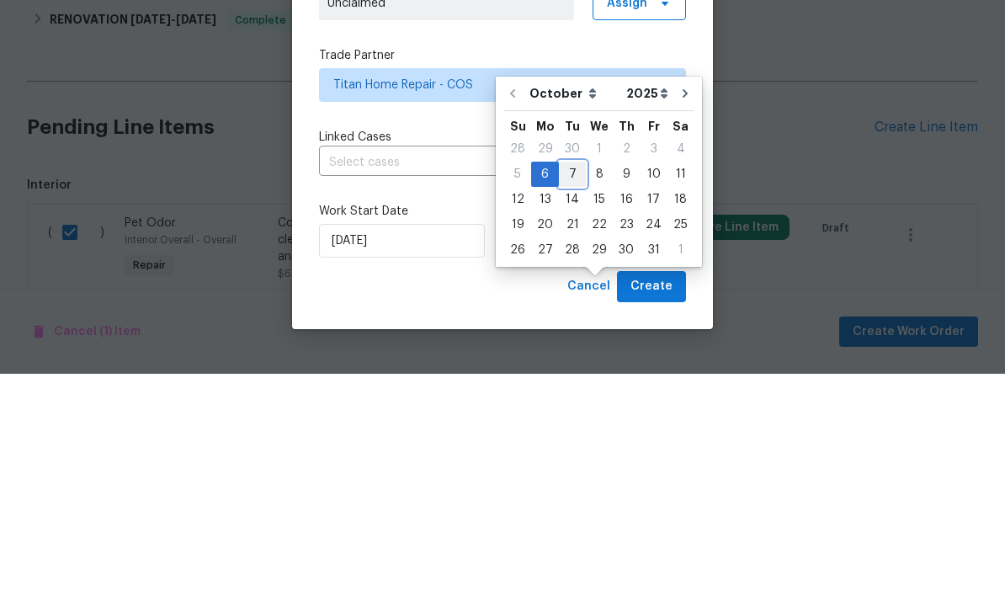
click at [567, 401] on div "7" at bounding box center [572, 413] width 27 height 24
type input "[DATE]"
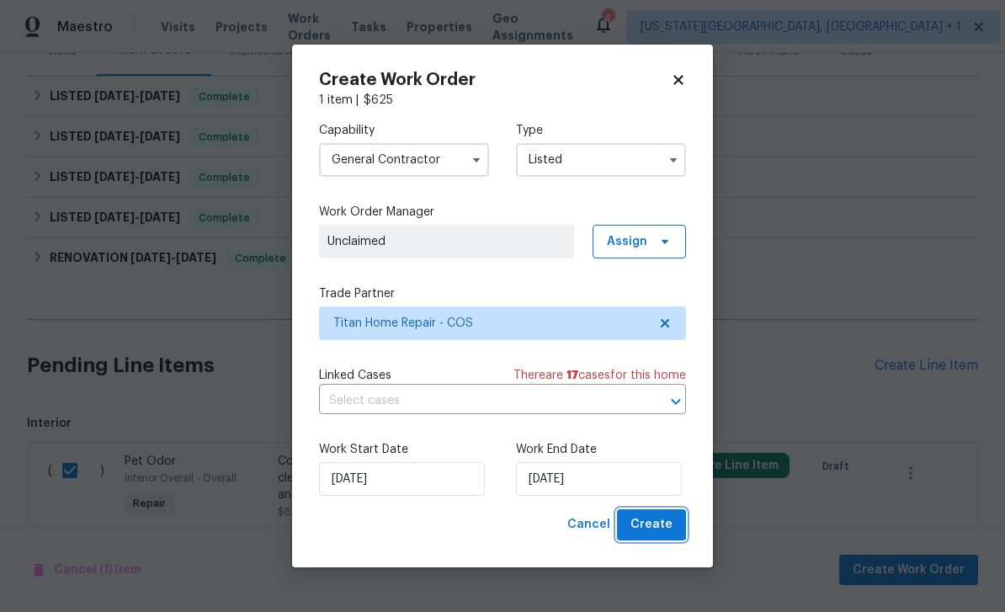
click at [663, 530] on span "Create" at bounding box center [652, 524] width 42 height 21
checkbox input "false"
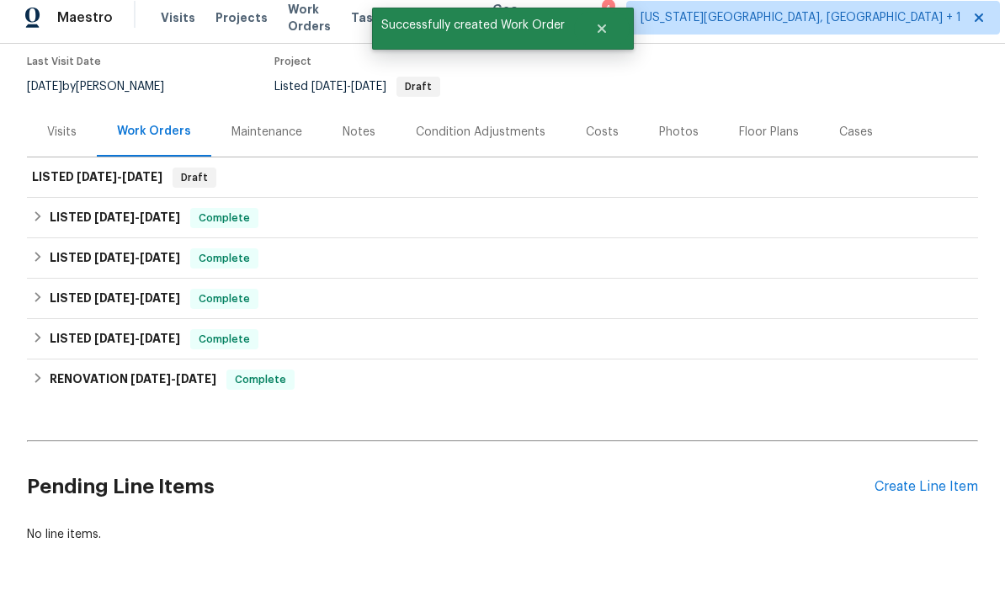
scroll to position [0, 0]
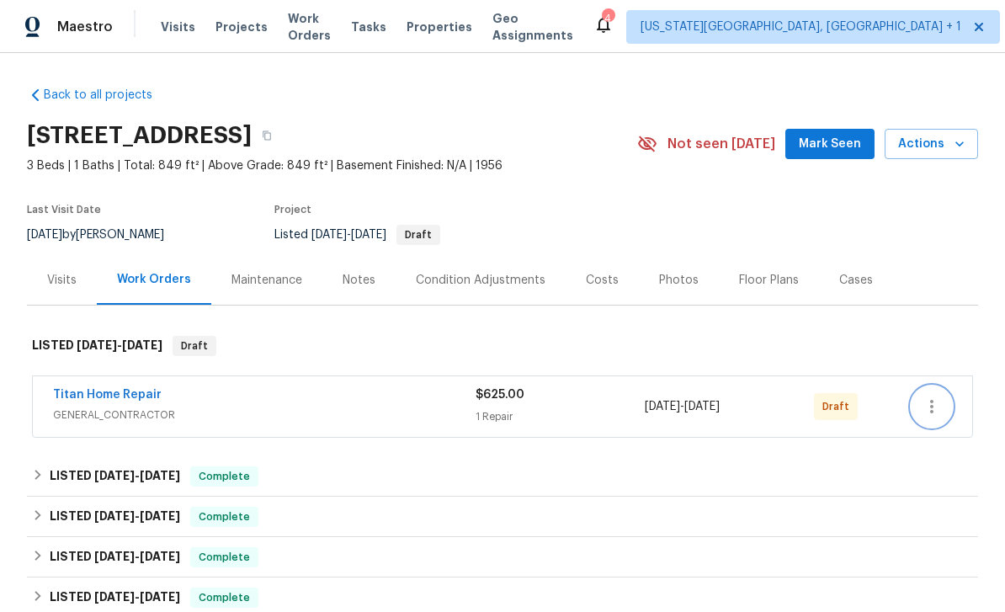
click at [930, 398] on icon "button" at bounding box center [932, 407] width 20 height 20
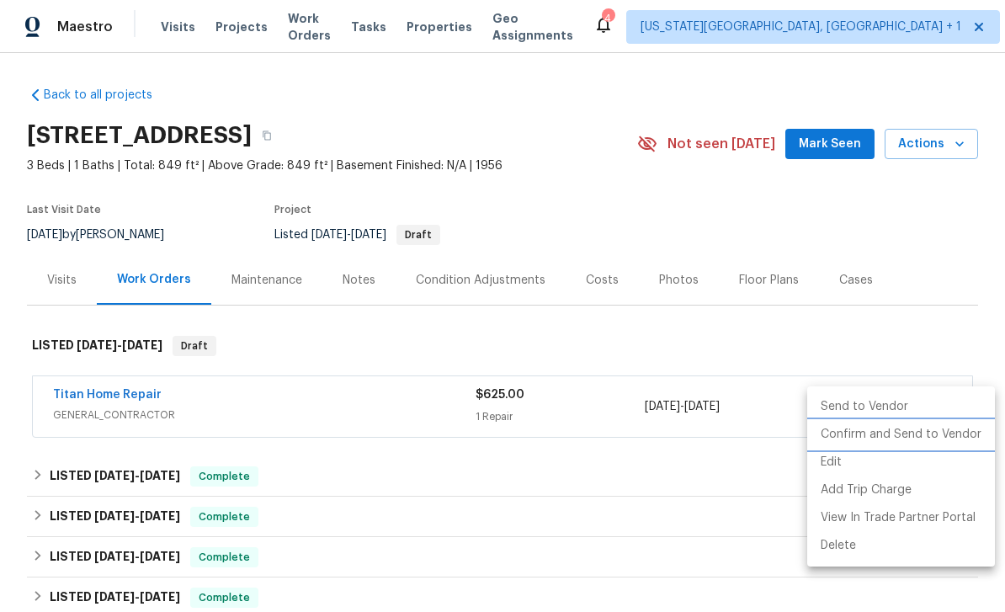
click at [892, 439] on li "Confirm and Send to Vendor" at bounding box center [901, 435] width 188 height 28
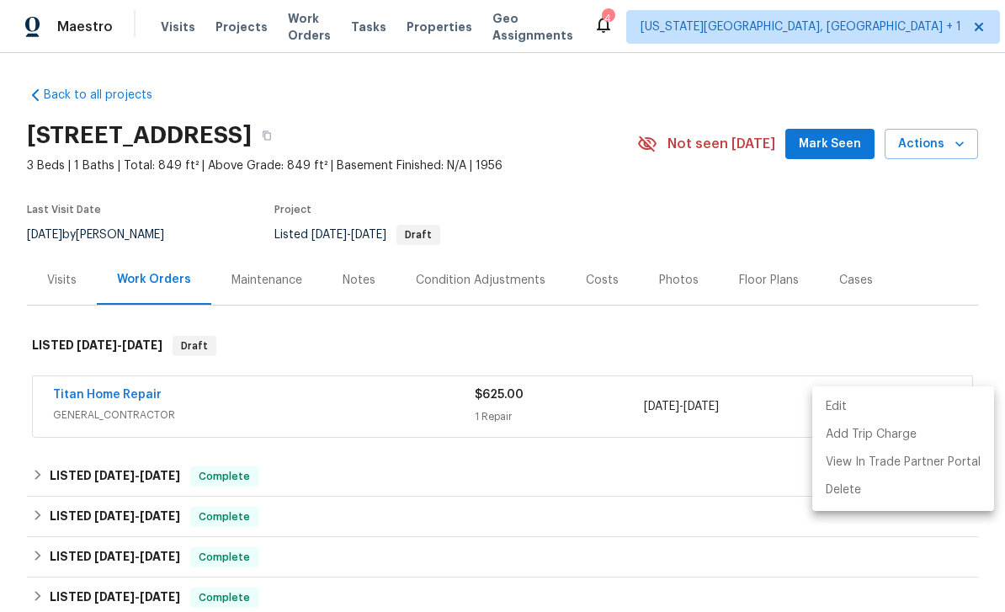
click at [833, 131] on div at bounding box center [502, 306] width 1005 height 612
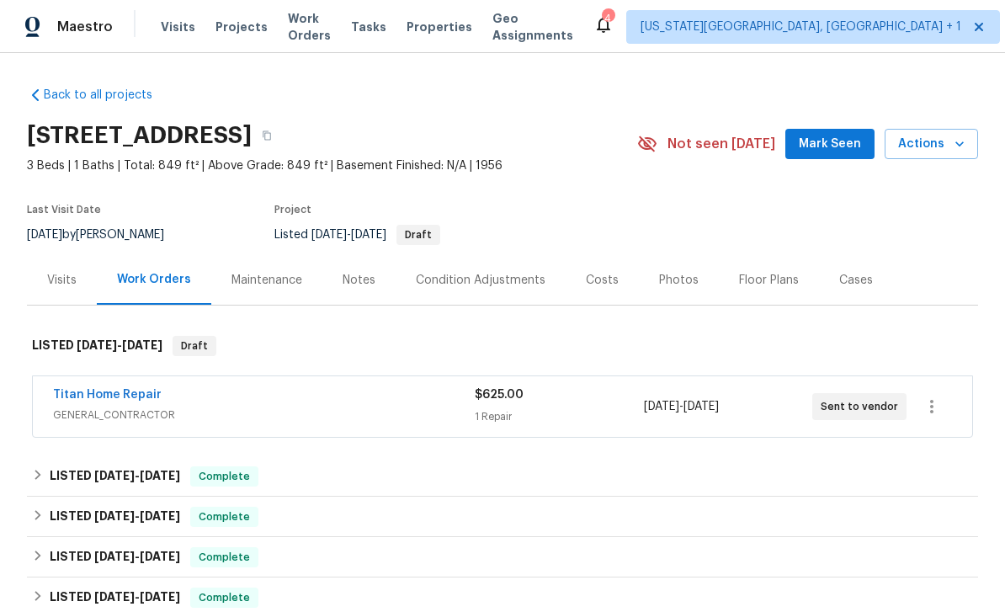
click at [368, 285] on div "Notes" at bounding box center [359, 280] width 33 height 17
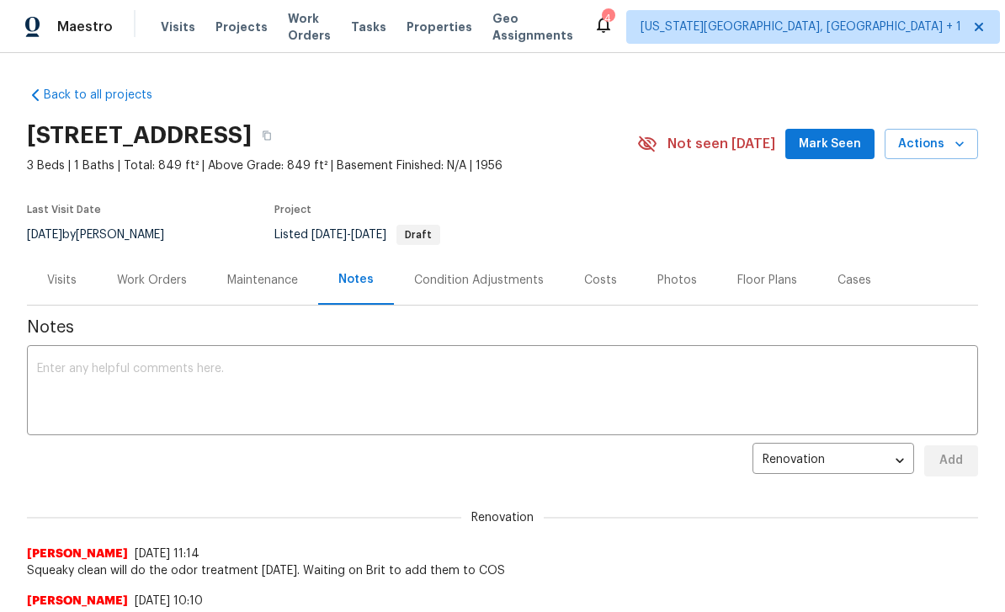
click at [460, 370] on textarea at bounding box center [502, 392] width 931 height 59
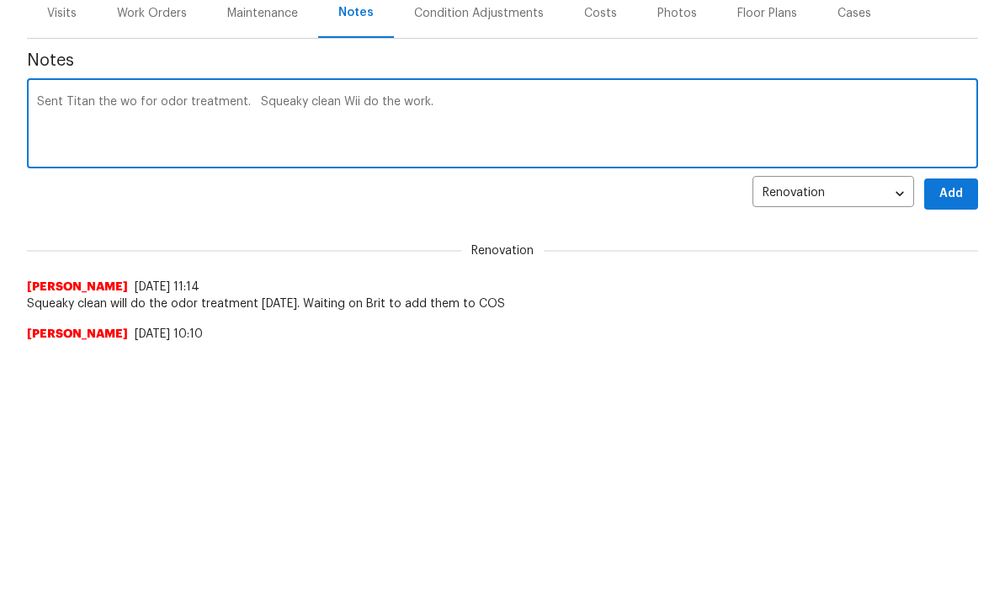
type textarea "Sent Titan the wo for odor treatment. Squeaky clean Wii do the work."
click at [959, 450] on span "Add" at bounding box center [951, 460] width 27 height 21
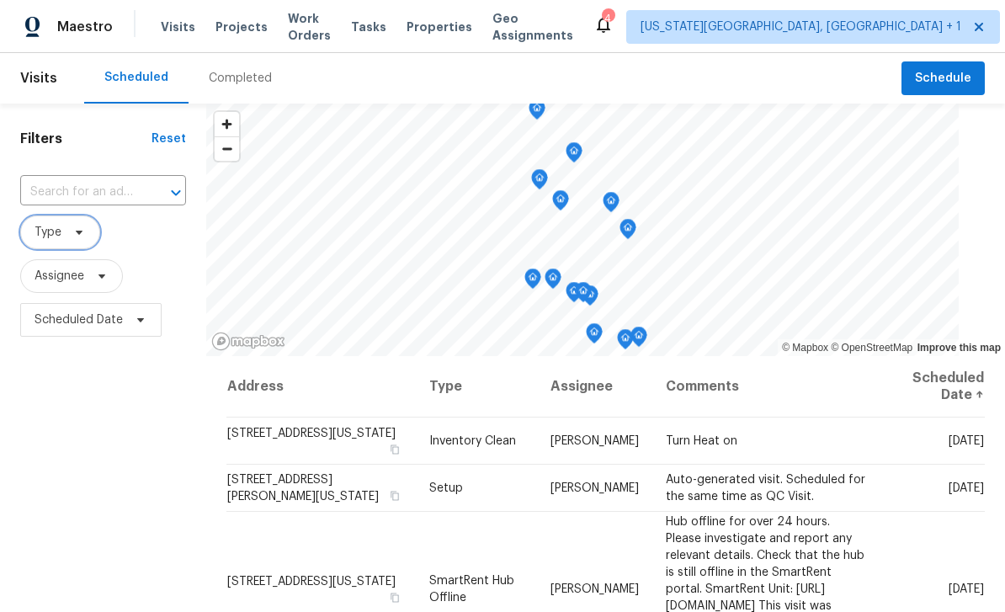
click at [83, 235] on icon at bounding box center [78, 232] width 13 height 13
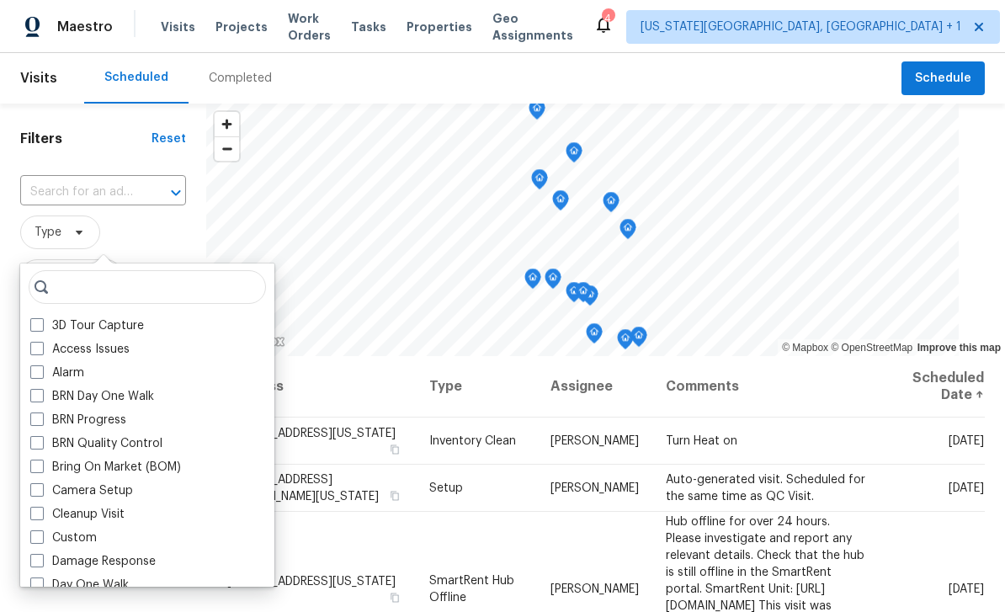
click at [35, 306] on div "3D Tour Capture Access Issues Alarm BRN Day One Walk BRN Progress BRN Quality C…" at bounding box center [147, 425] width 254 height 323
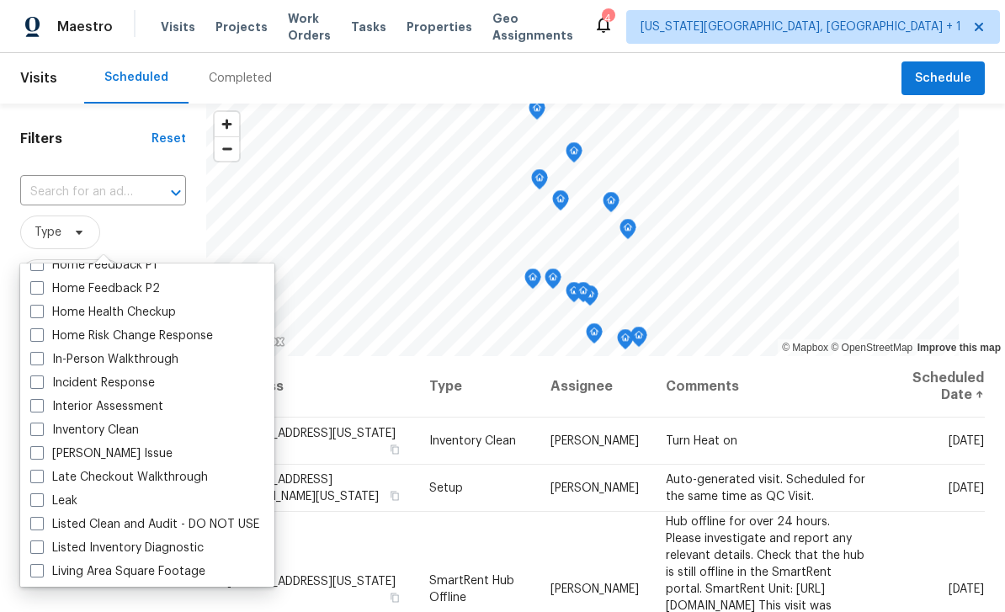
scroll to position [622, 0]
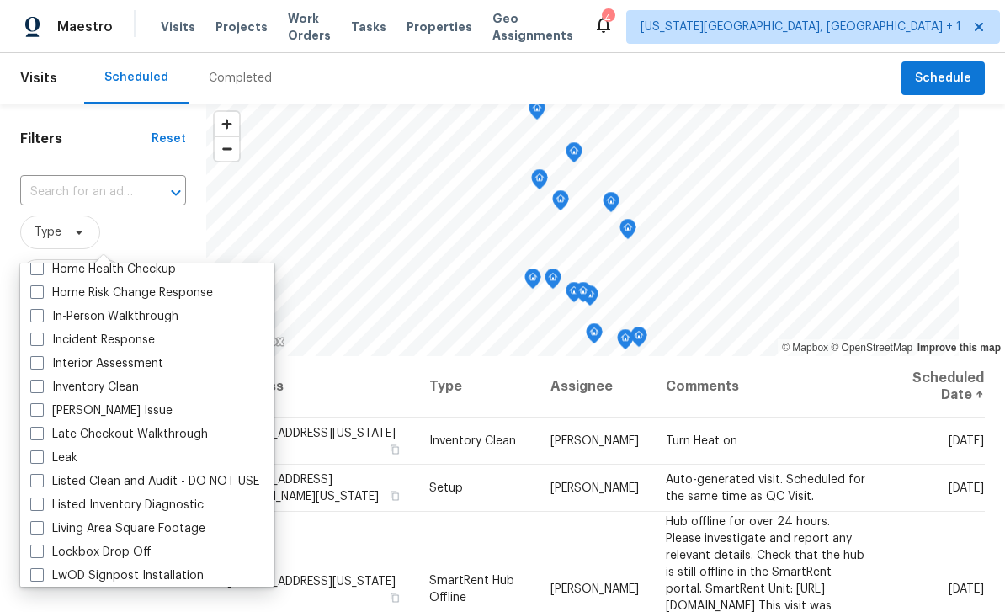
click at [46, 320] on label "In-Person Walkthrough" at bounding box center [104, 316] width 148 height 17
click at [41, 319] on input "In-Person Walkthrough" at bounding box center [35, 313] width 11 height 11
checkbox input "true"
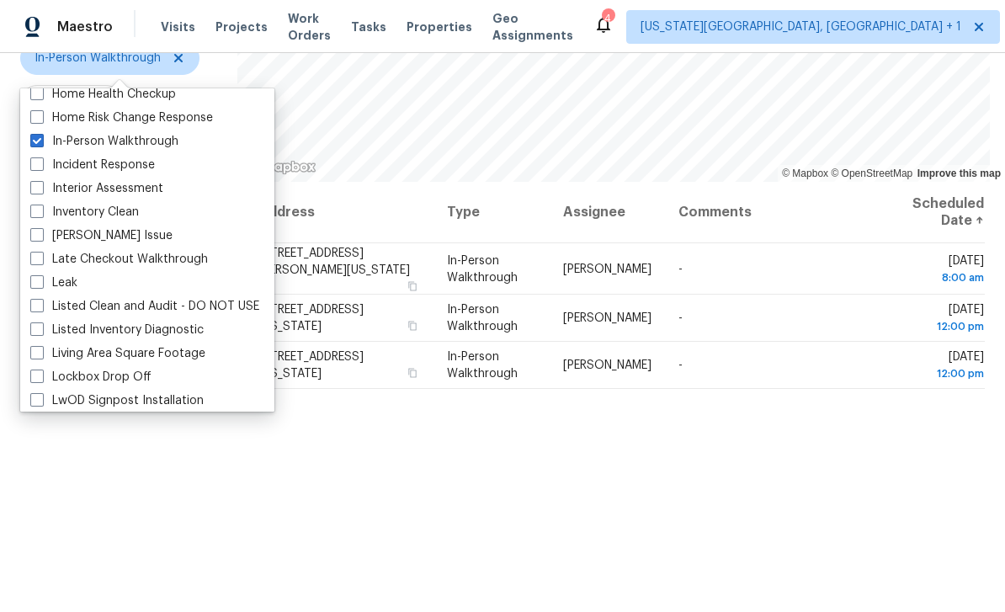
scroll to position [175, 0]
click at [836, 511] on div "Address Type Assignee Comments Scheduled Date ↑ [STREET_ADDRESS][PERSON_NAME][U…" at bounding box center [621, 426] width 768 height 490
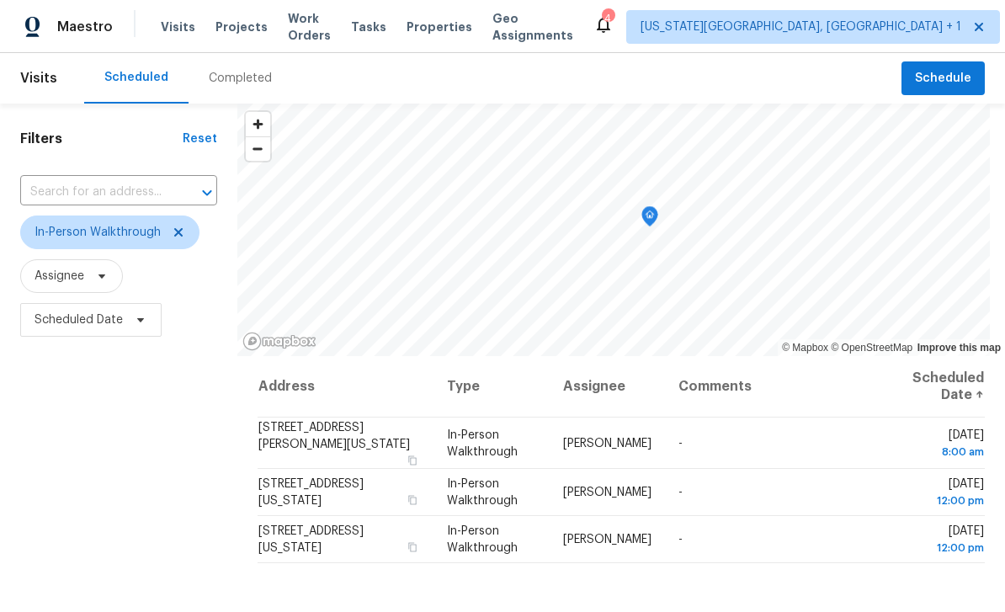
scroll to position [0, 0]
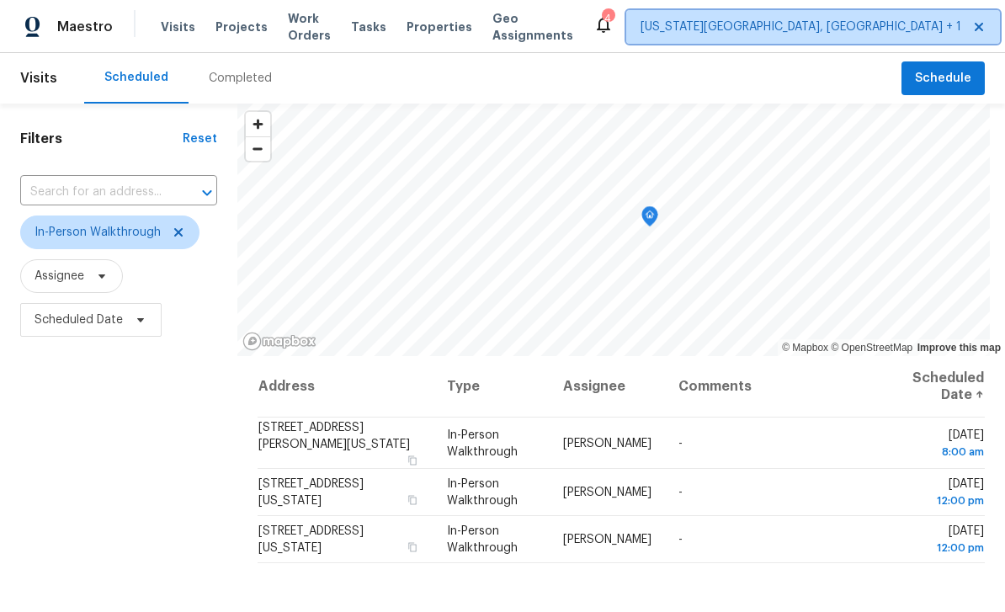
click at [780, 24] on span "[US_STATE][GEOGRAPHIC_DATA], [GEOGRAPHIC_DATA] + 1" at bounding box center [801, 27] width 321 height 17
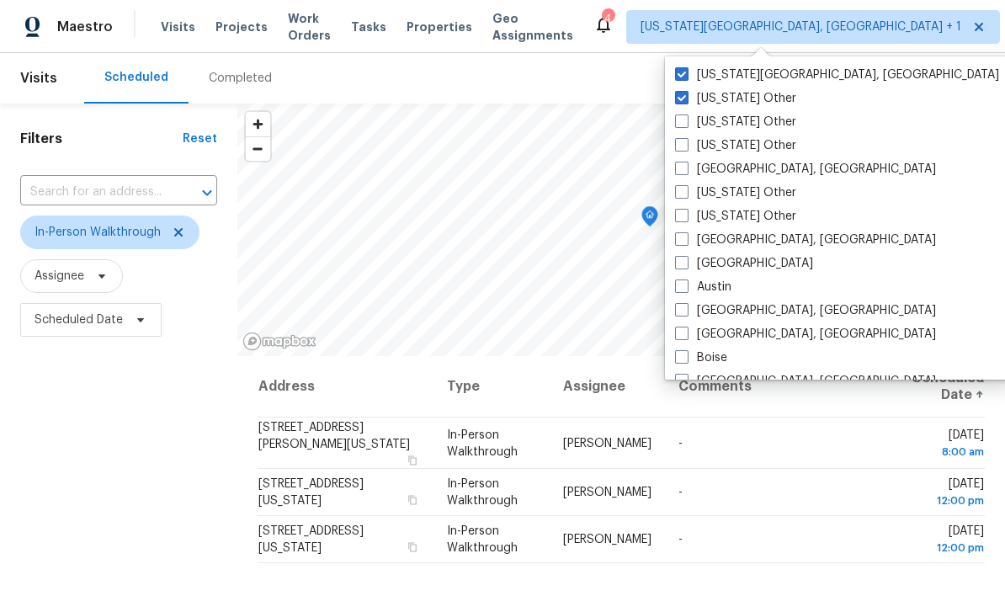
click at [682, 103] on span at bounding box center [681, 97] width 13 height 13
click at [682, 101] on input "[US_STATE] Other" at bounding box center [680, 95] width 11 height 11
checkbox input "false"
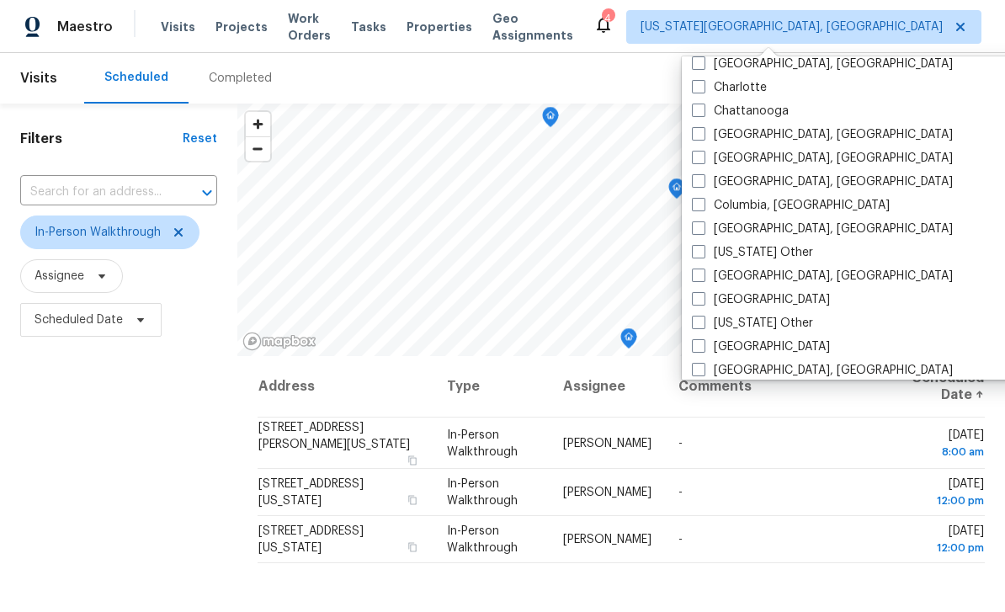
scroll to position [411, 0]
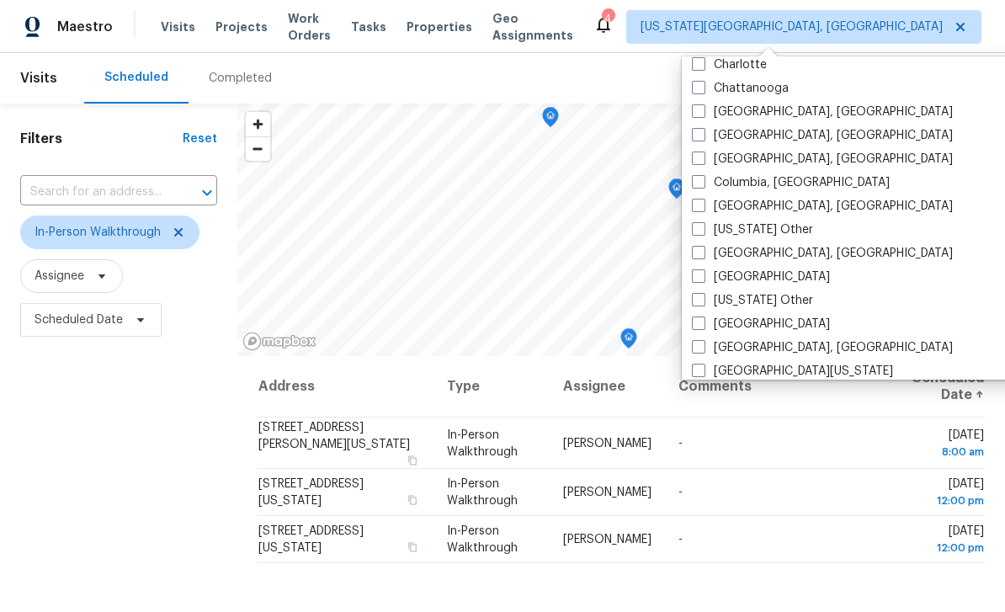
click at [703, 328] on span at bounding box center [698, 323] width 13 height 13
click at [703, 327] on input "[GEOGRAPHIC_DATA]" at bounding box center [697, 321] width 11 height 11
checkbox input "true"
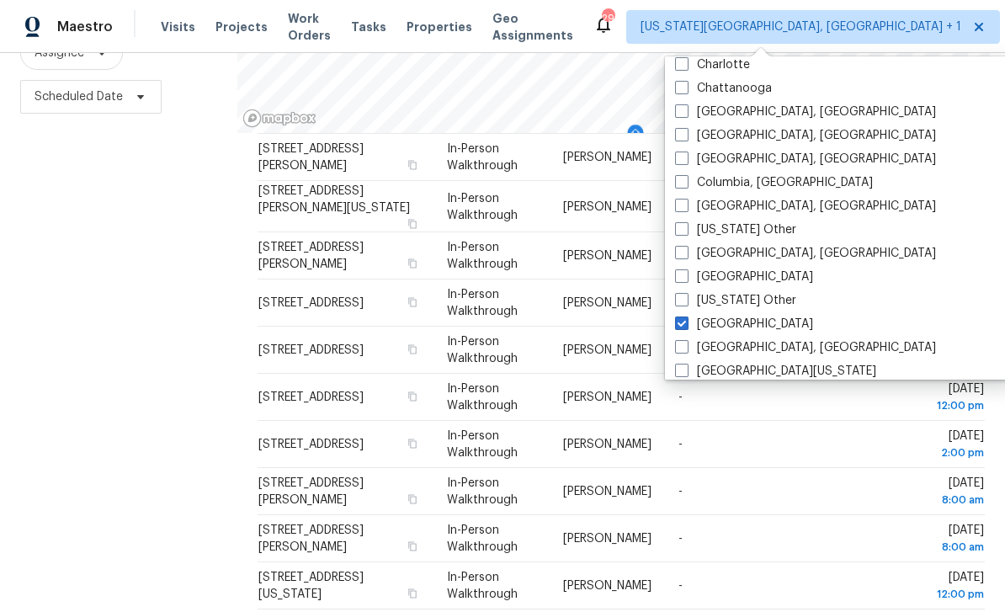
scroll to position [54, 0]
